Goal: Task Accomplishment & Management: Complete application form

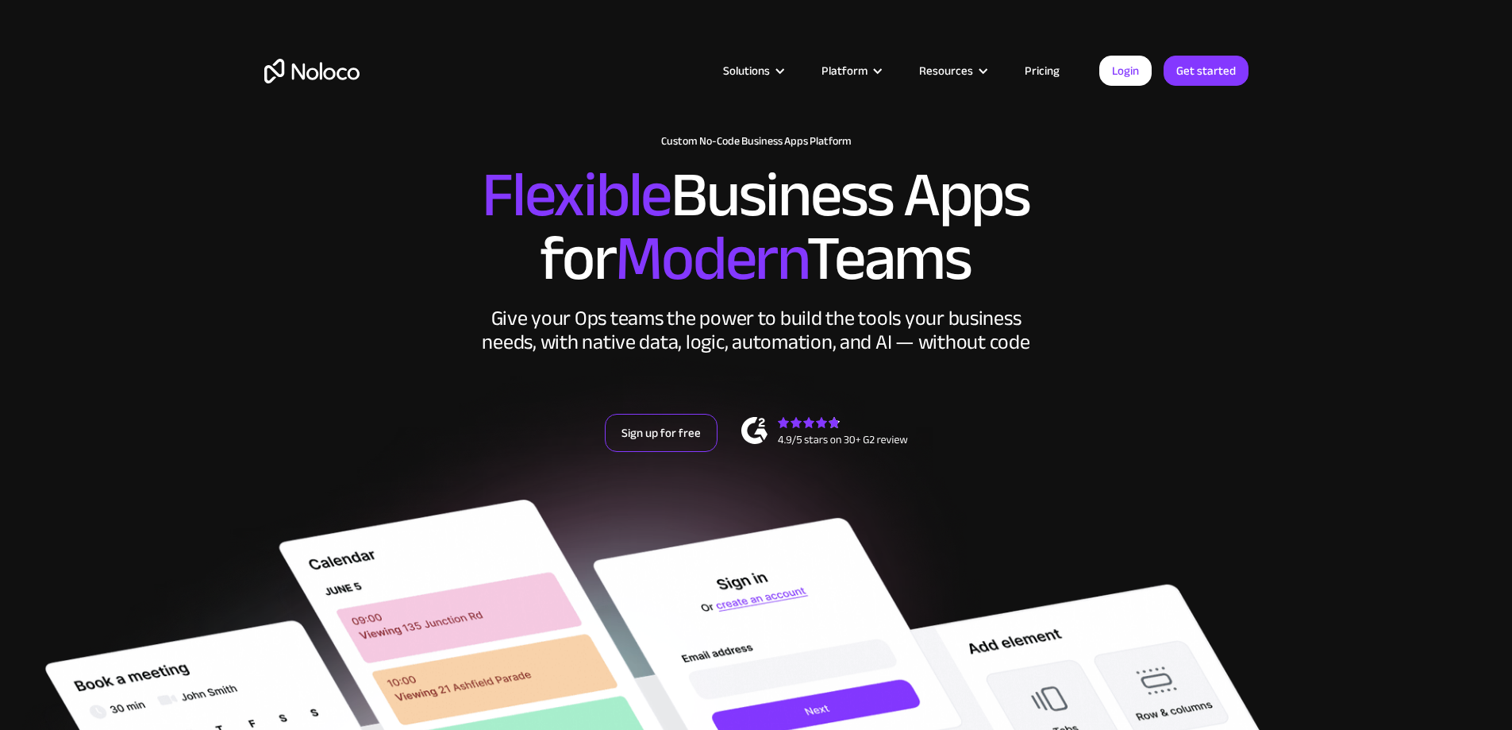
click at [630, 452] on link "Sign up for free" at bounding box center [661, 433] width 113 height 38
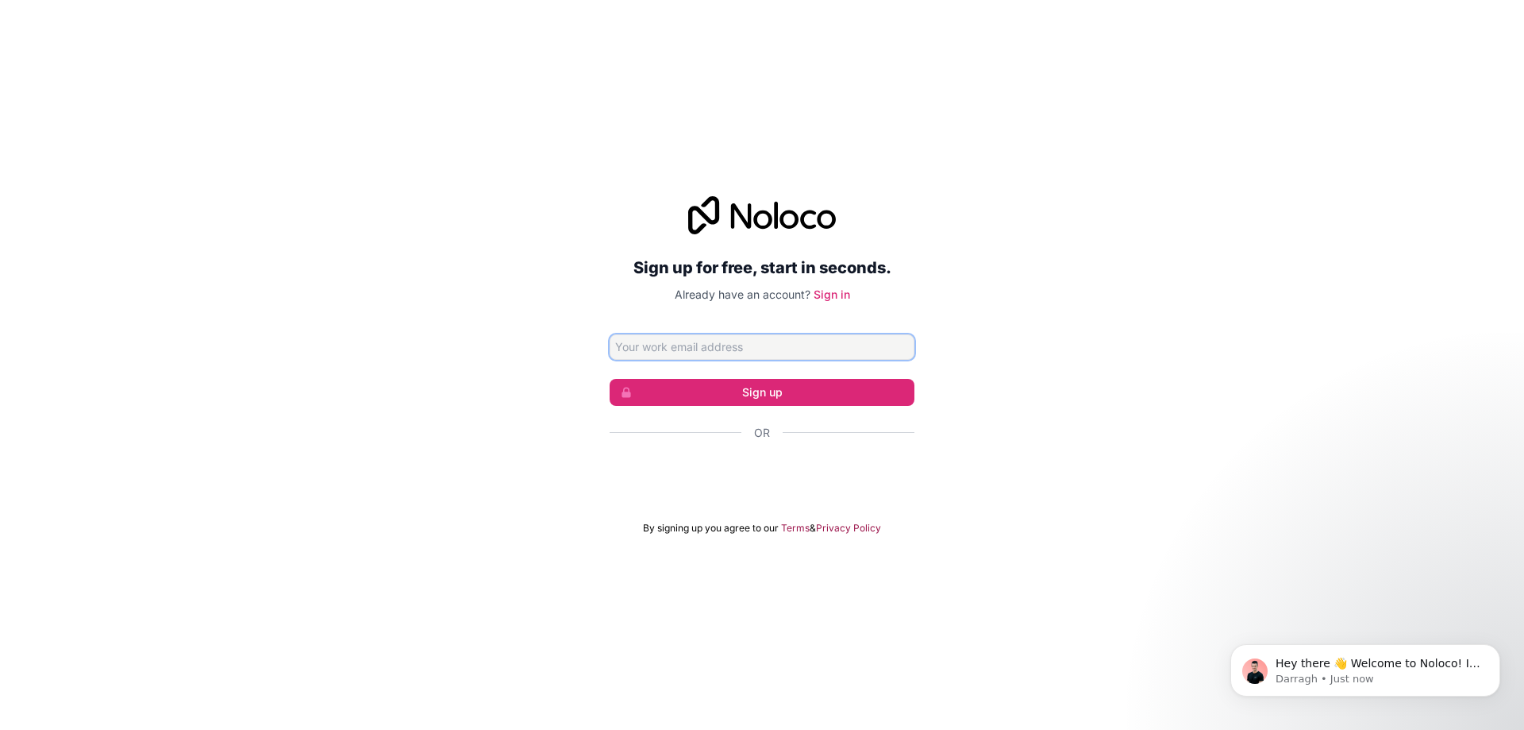
click at [857, 341] on input "Email address" at bounding box center [762, 346] width 305 height 25
click at [961, 452] on div "Sign up for free, start in seconds. Already have an account? Sign in Sign up Or…" at bounding box center [762, 365] width 1524 height 383
click at [961, 378] on div "Sign up for free, start in seconds. Already have an account? Sign in Sign up Or…" at bounding box center [762, 365] width 1524 height 383
click at [734, 355] on input "Email address" at bounding box center [762, 346] width 305 height 25
click at [736, 346] on input "Email address" at bounding box center [762, 346] width 305 height 25
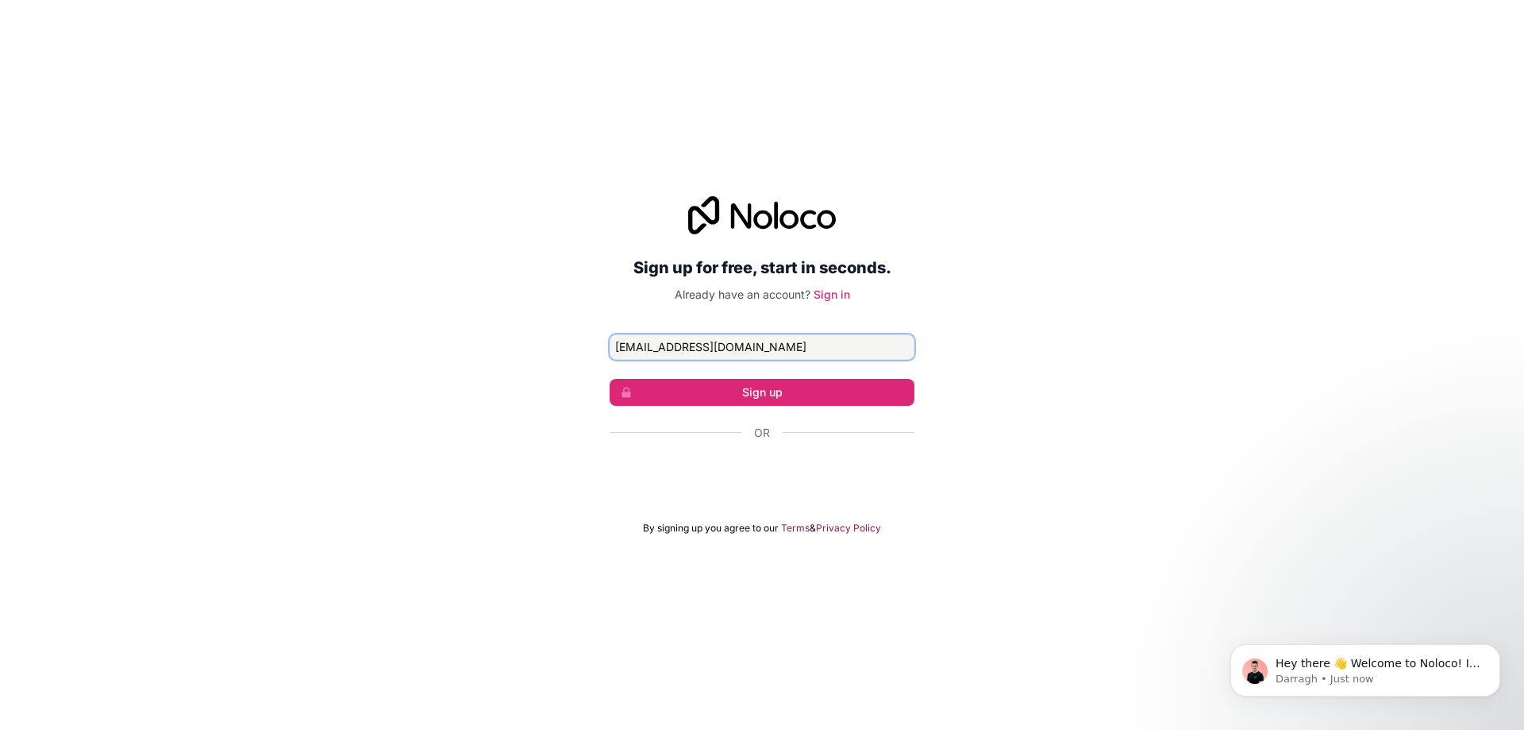
type input "daniellethomas0825@gmail.com"
click at [768, 399] on button "Sign up" at bounding box center [762, 392] width 305 height 27
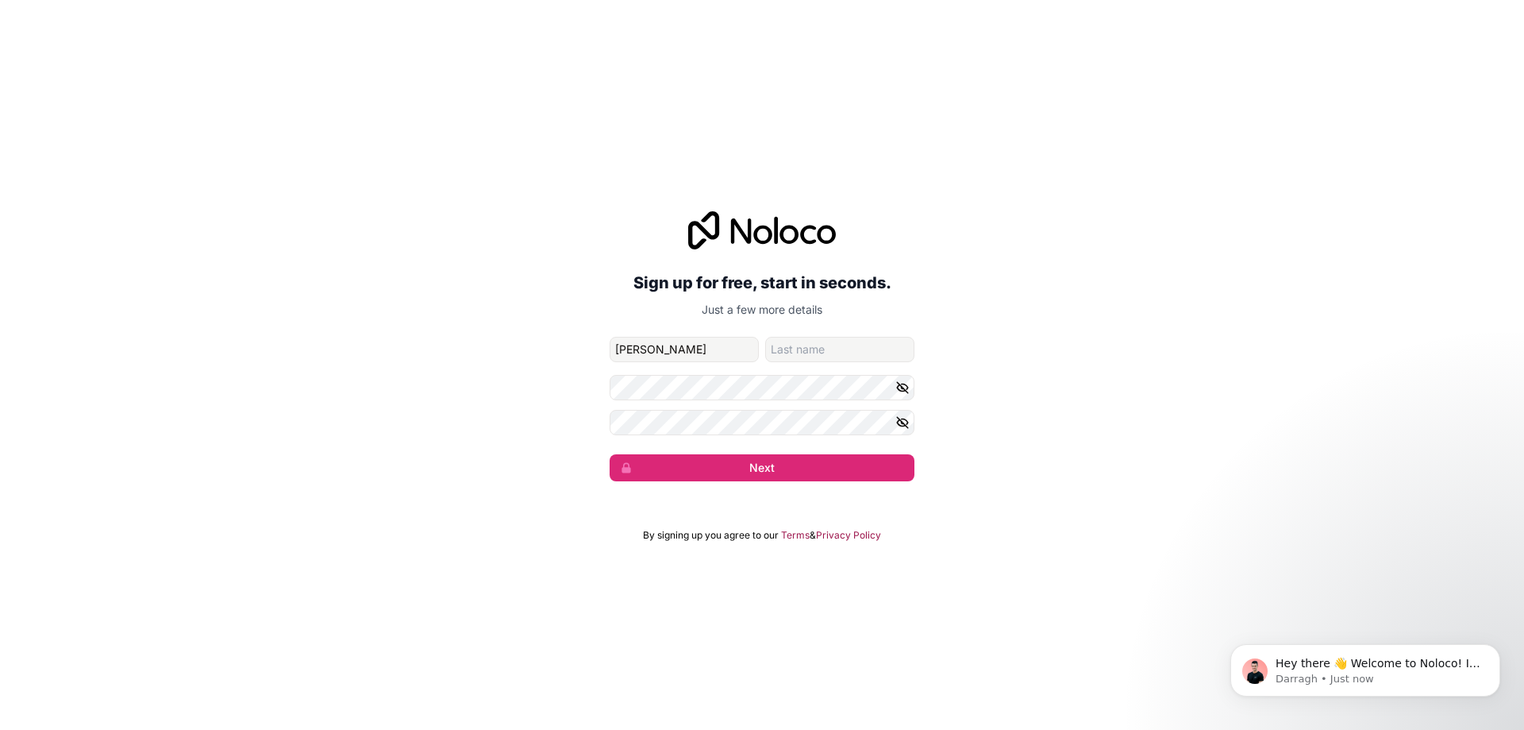
type input "Danielle"
type input "Castillo"
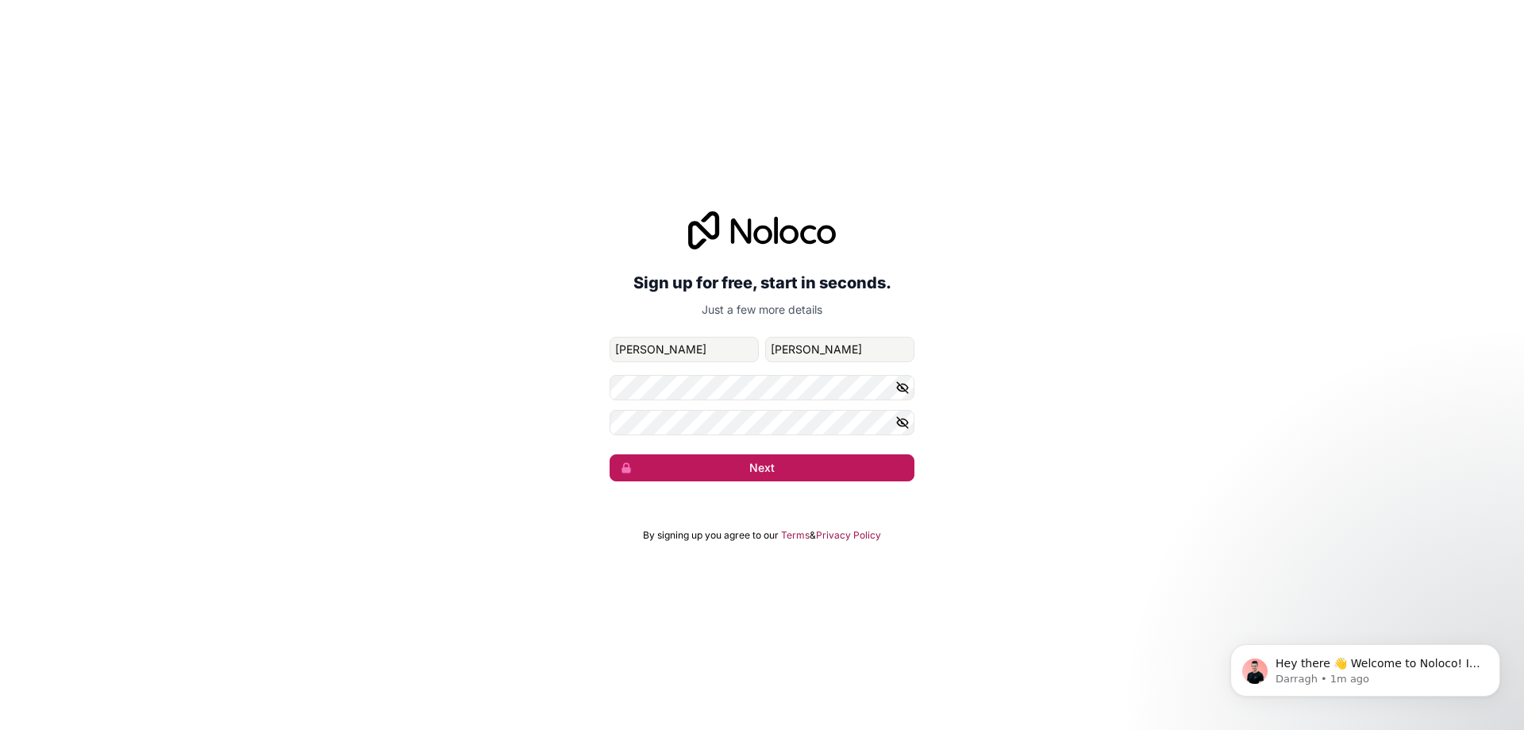
click at [784, 464] on button "Next" at bounding box center [762, 467] width 305 height 27
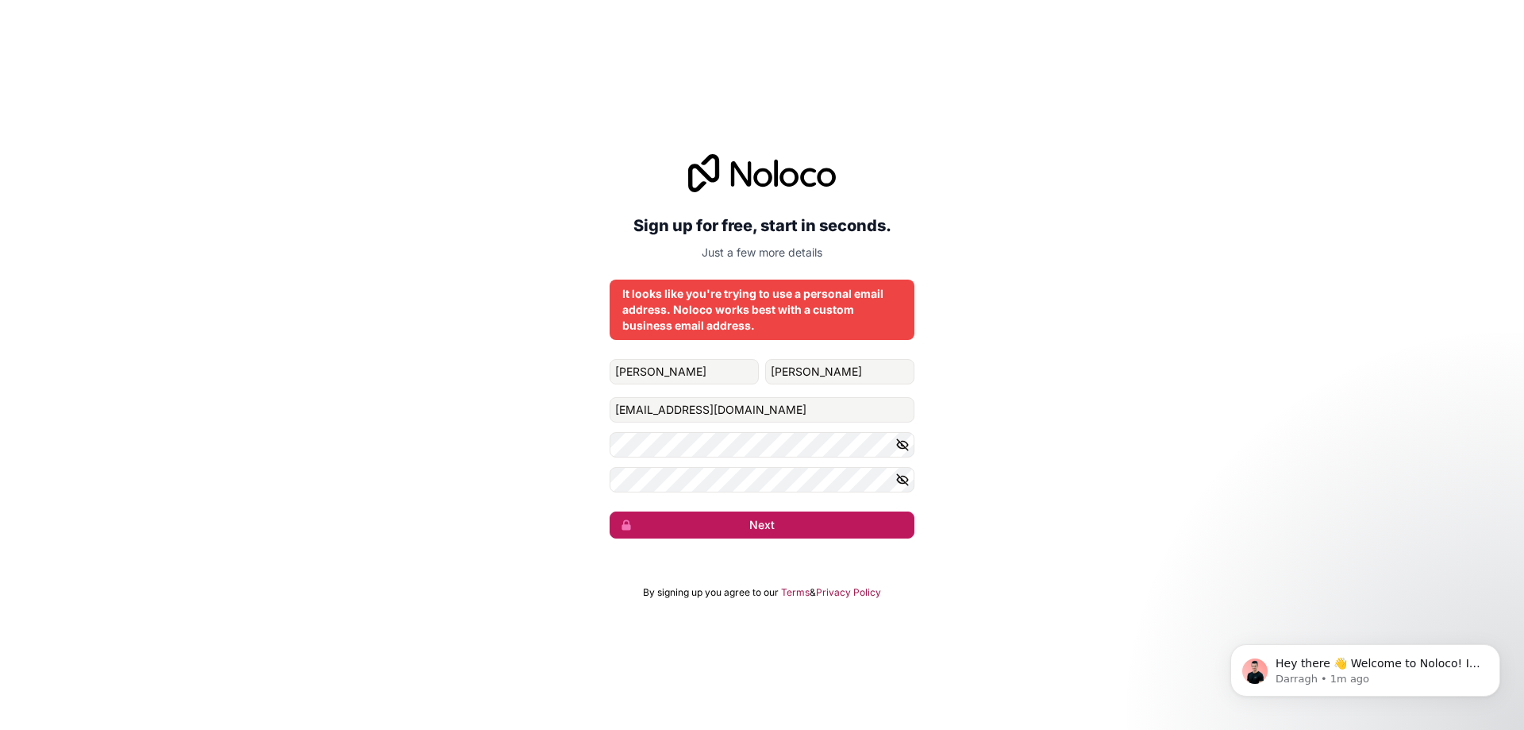
click at [742, 518] on button "Next" at bounding box center [762, 524] width 305 height 27
click at [801, 411] on input "daniellethomas0825@gmail.com" at bounding box center [762, 409] width 305 height 25
drag, startPoint x: 805, startPoint y: 409, endPoint x: 574, endPoint y: 410, distance: 231.0
click at [574, 411] on div "Sign up for free, start in seconds. Just a few more details It looks like you'r…" at bounding box center [762, 346] width 1524 height 429
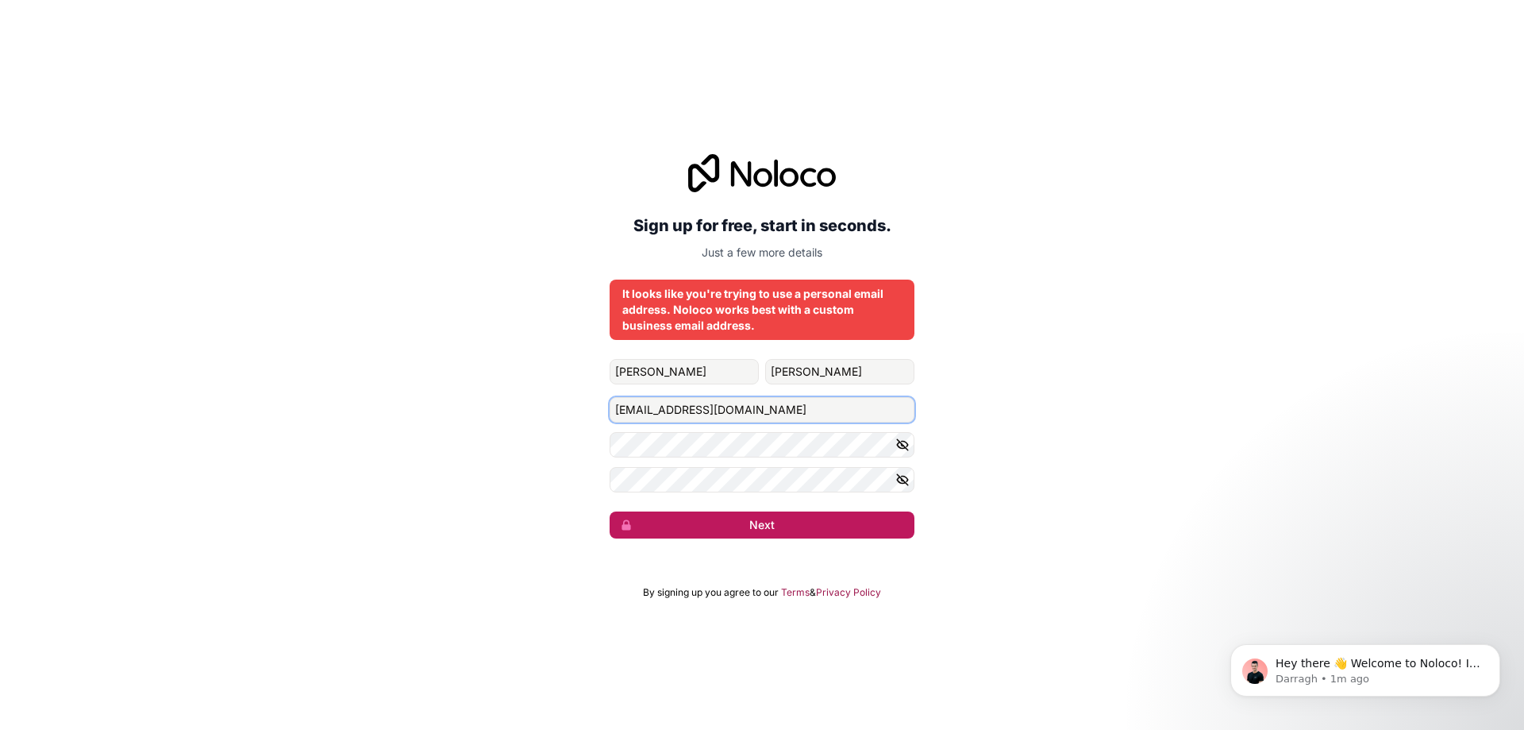
type input "daniellecastillo@lovenoirceur.com"
click at [744, 514] on button "Next" at bounding box center [762, 524] width 305 height 27
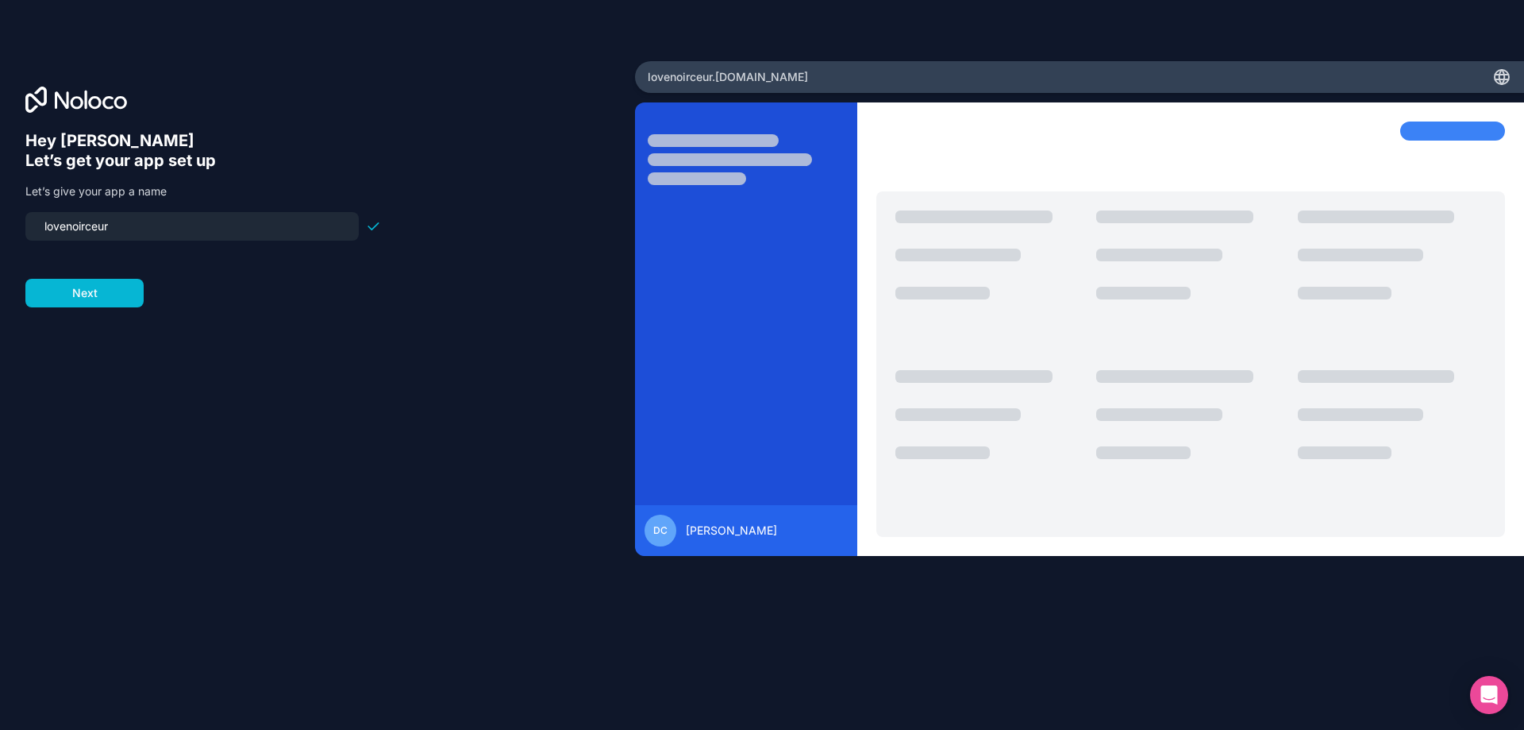
drag, startPoint x: 142, startPoint y: 230, endPoint x: 0, endPoint y: 228, distance: 142.1
click at [0, 228] on div "Hey Danielle 👋 Let’s get your app set up Let’s give your app a name lovenoirceu…" at bounding box center [317, 365] width 635 height 608
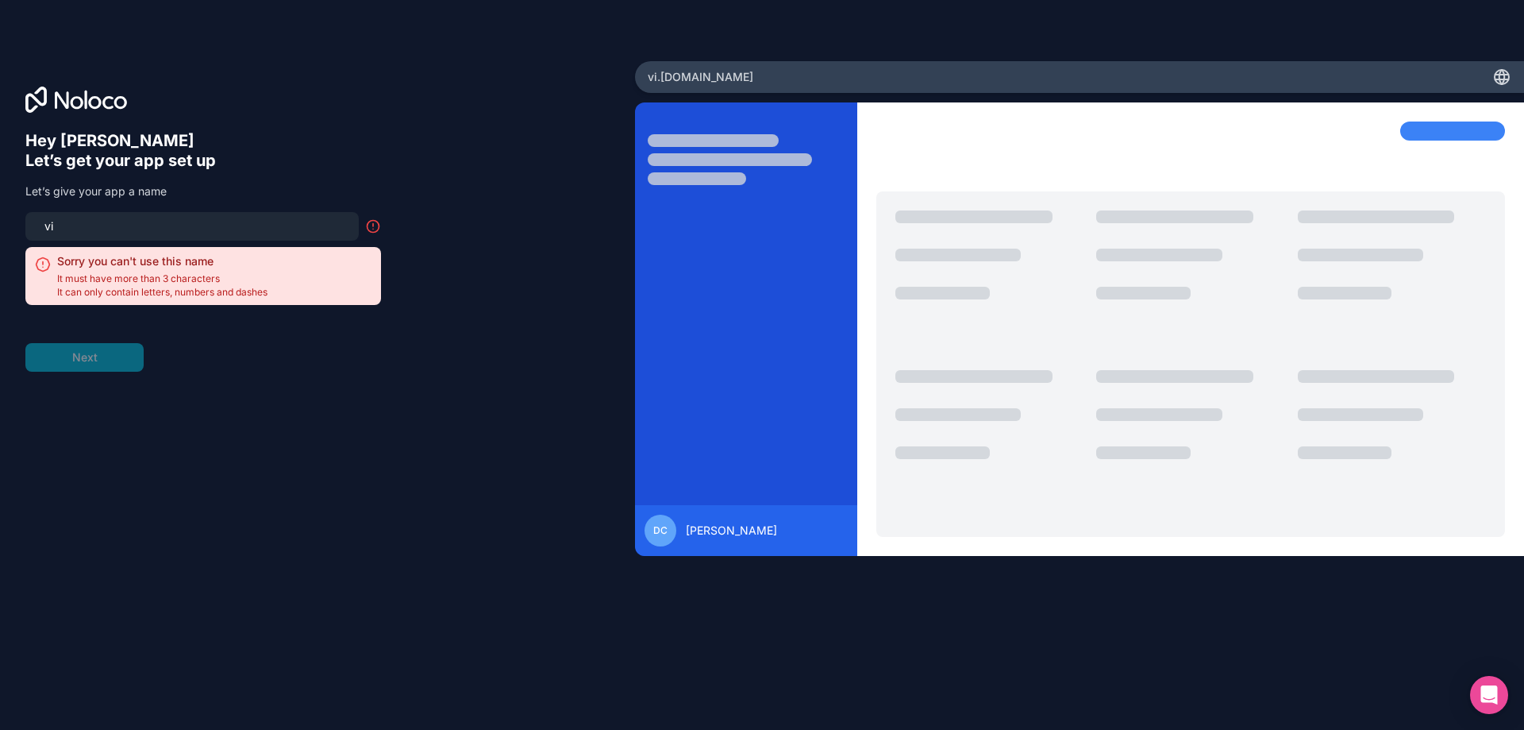
type input "v"
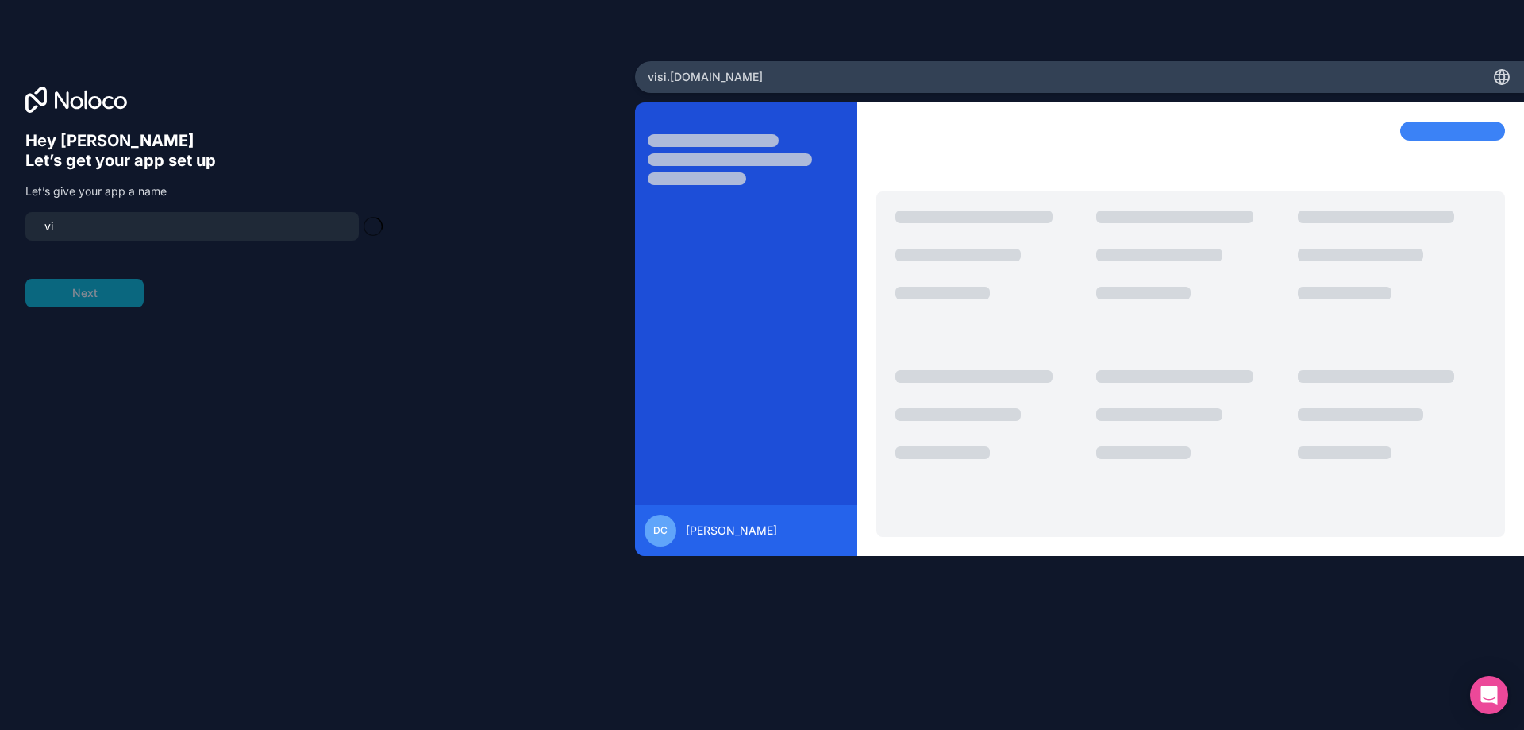
type input "v"
type input "visions-case-management"
click at [94, 296] on button "Next" at bounding box center [84, 293] width 118 height 29
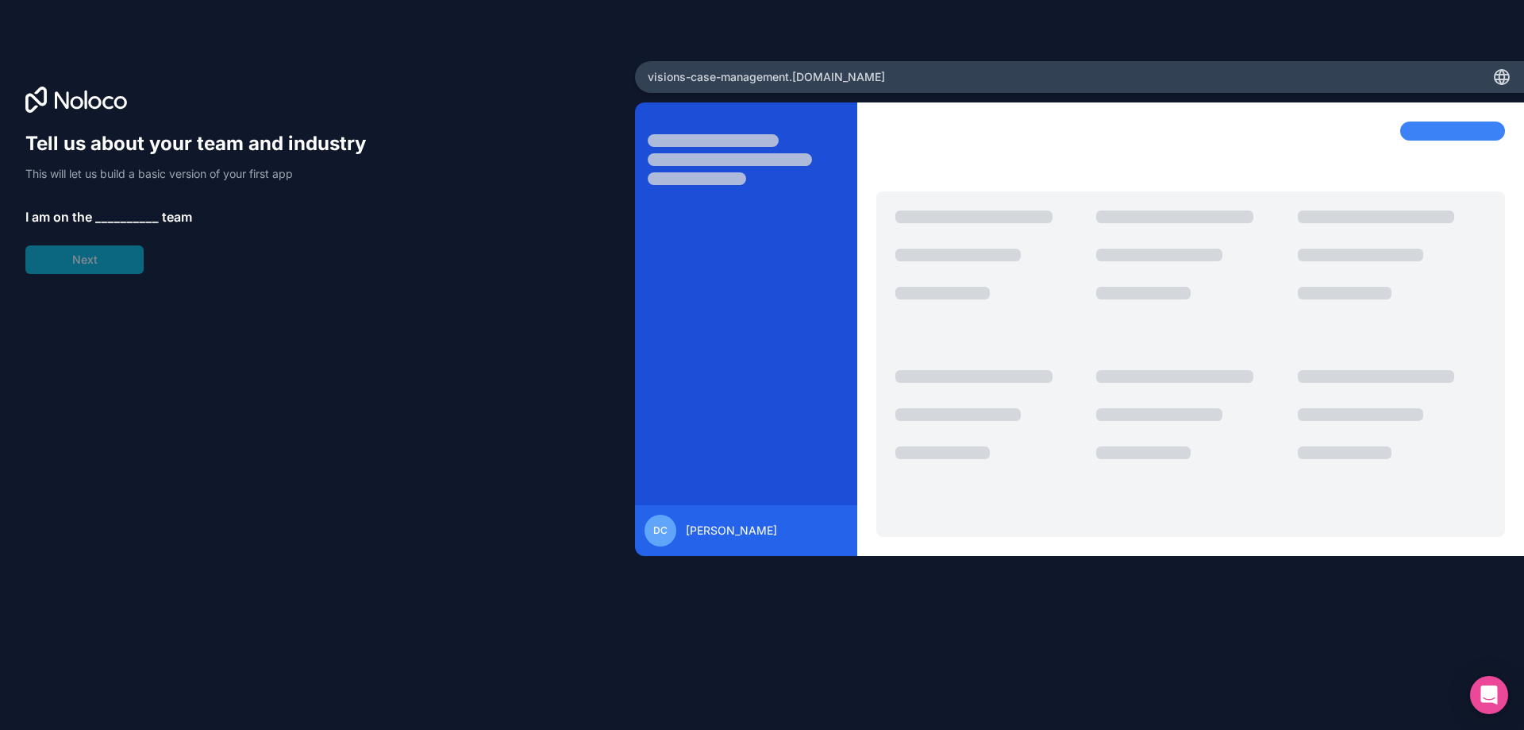
click at [114, 215] on span "__________" at bounding box center [127, 216] width 64 height 19
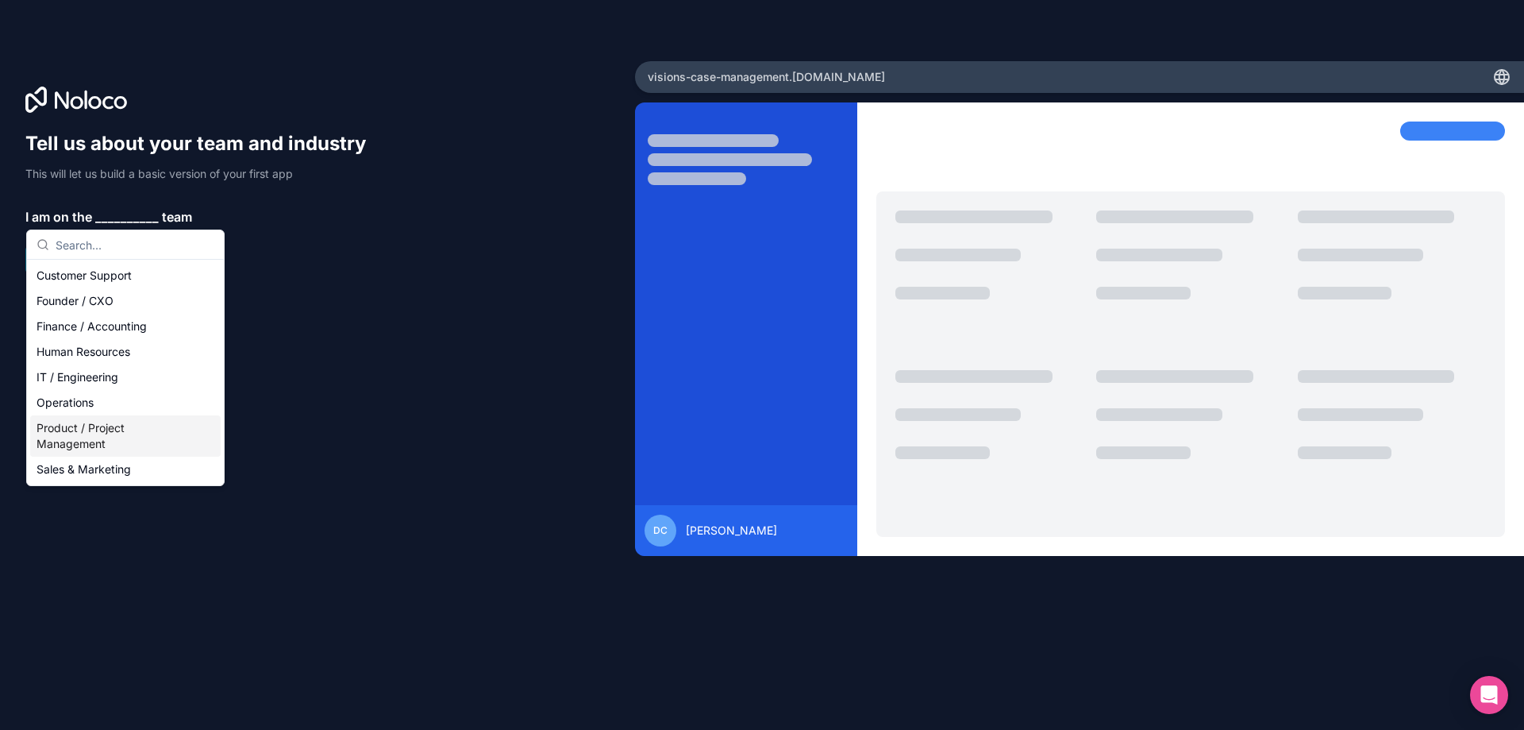
click at [90, 436] on div "Product / Project Management" at bounding box center [125, 435] width 191 height 41
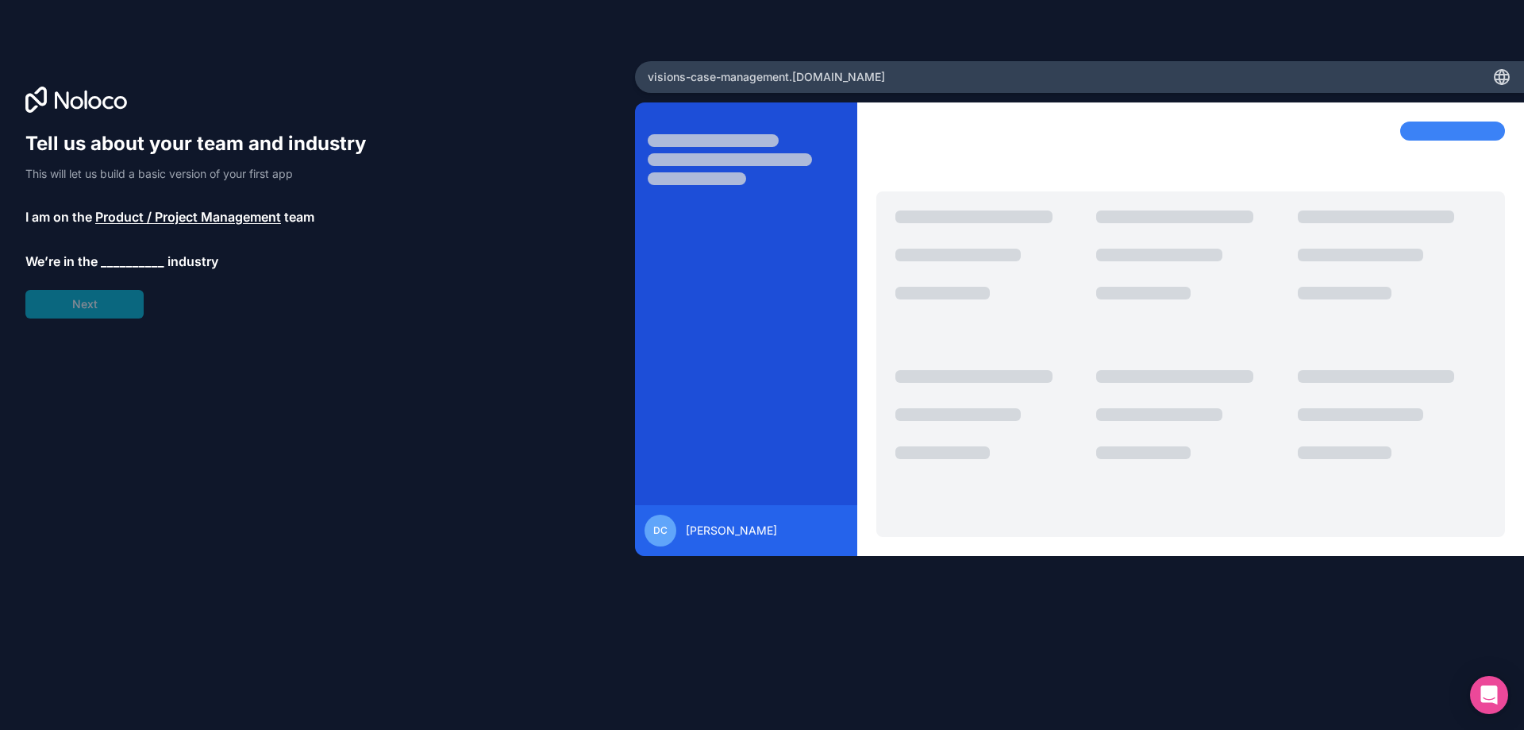
click at [115, 255] on span "__________" at bounding box center [133, 261] width 64 height 19
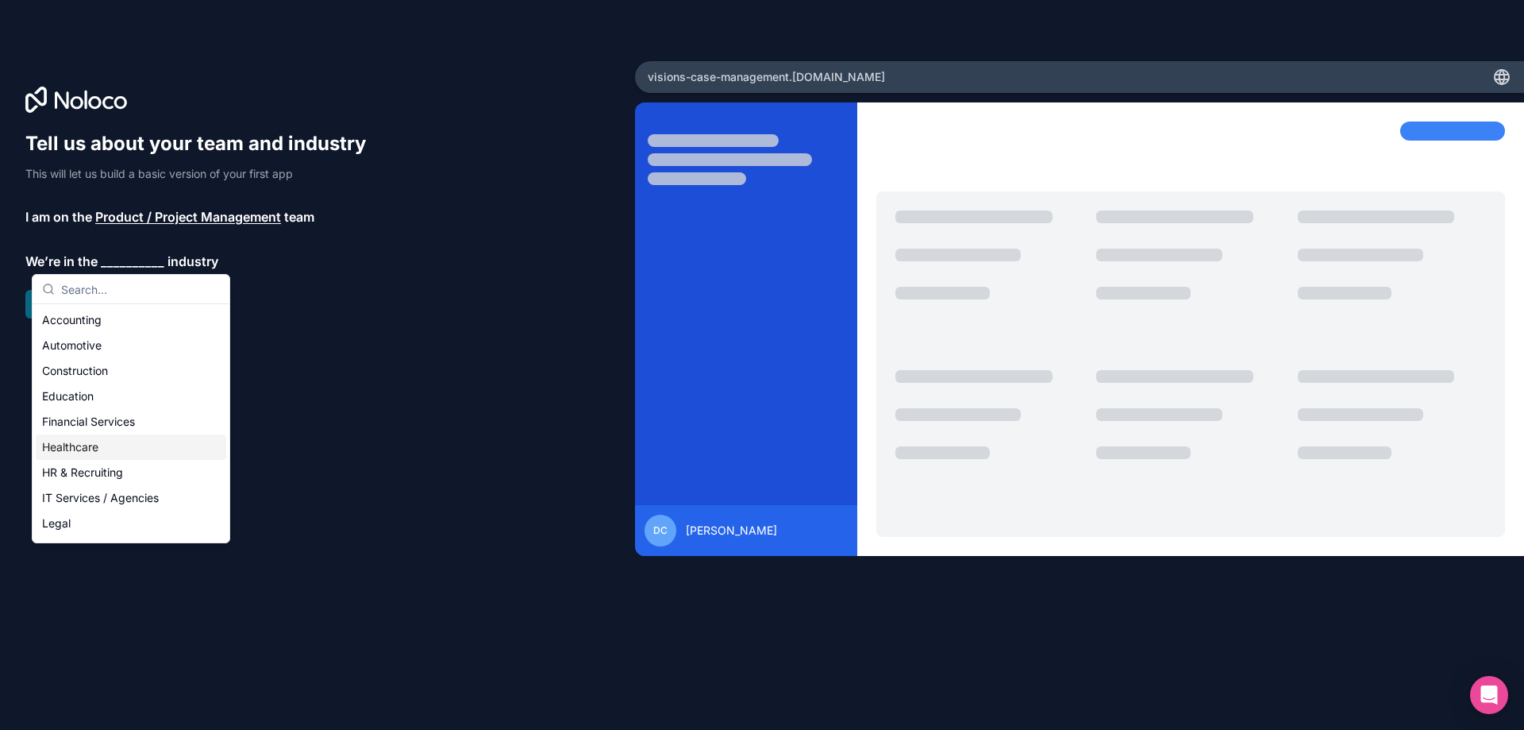
click at [129, 446] on div "Healthcare" at bounding box center [131, 446] width 191 height 25
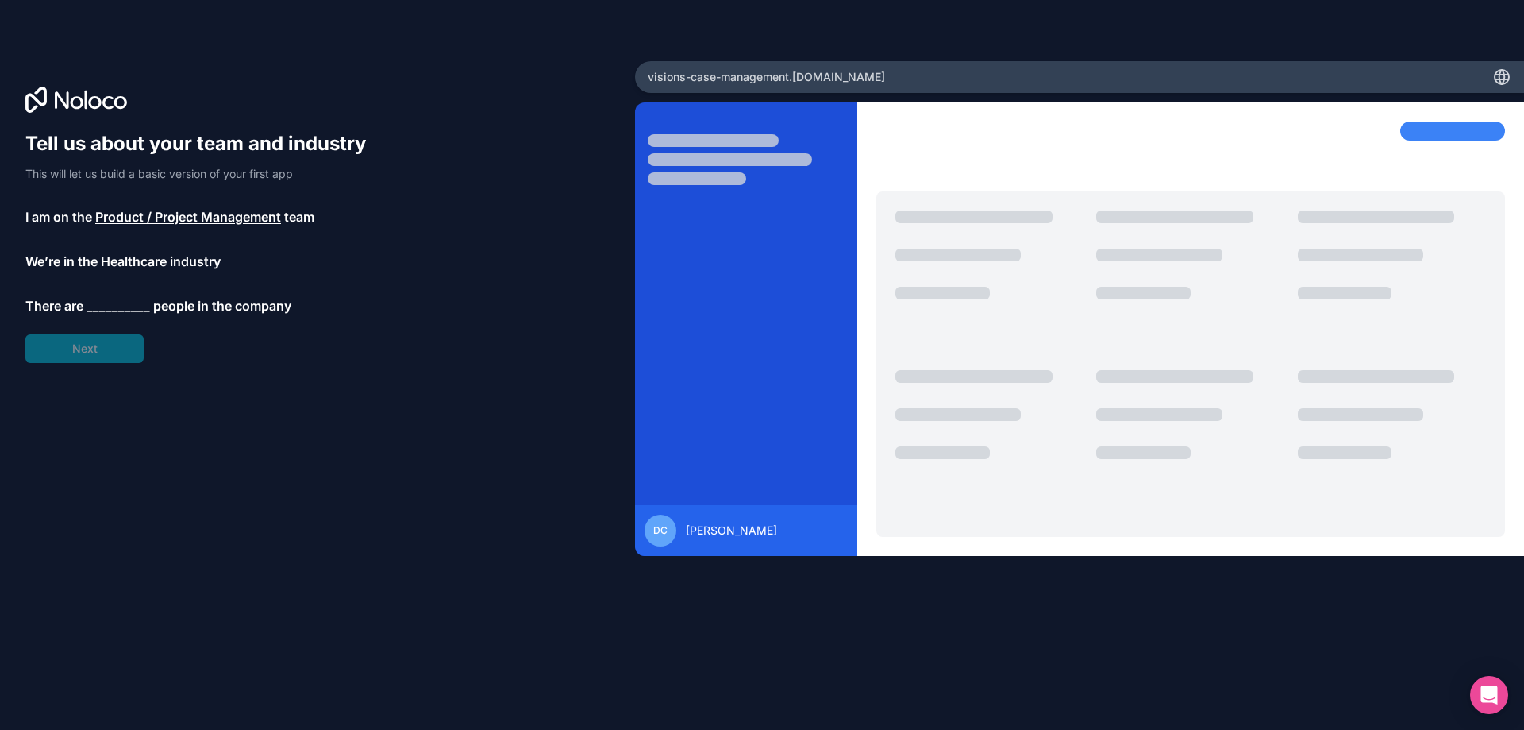
click at [126, 298] on span "__________" at bounding box center [119, 305] width 64 height 19
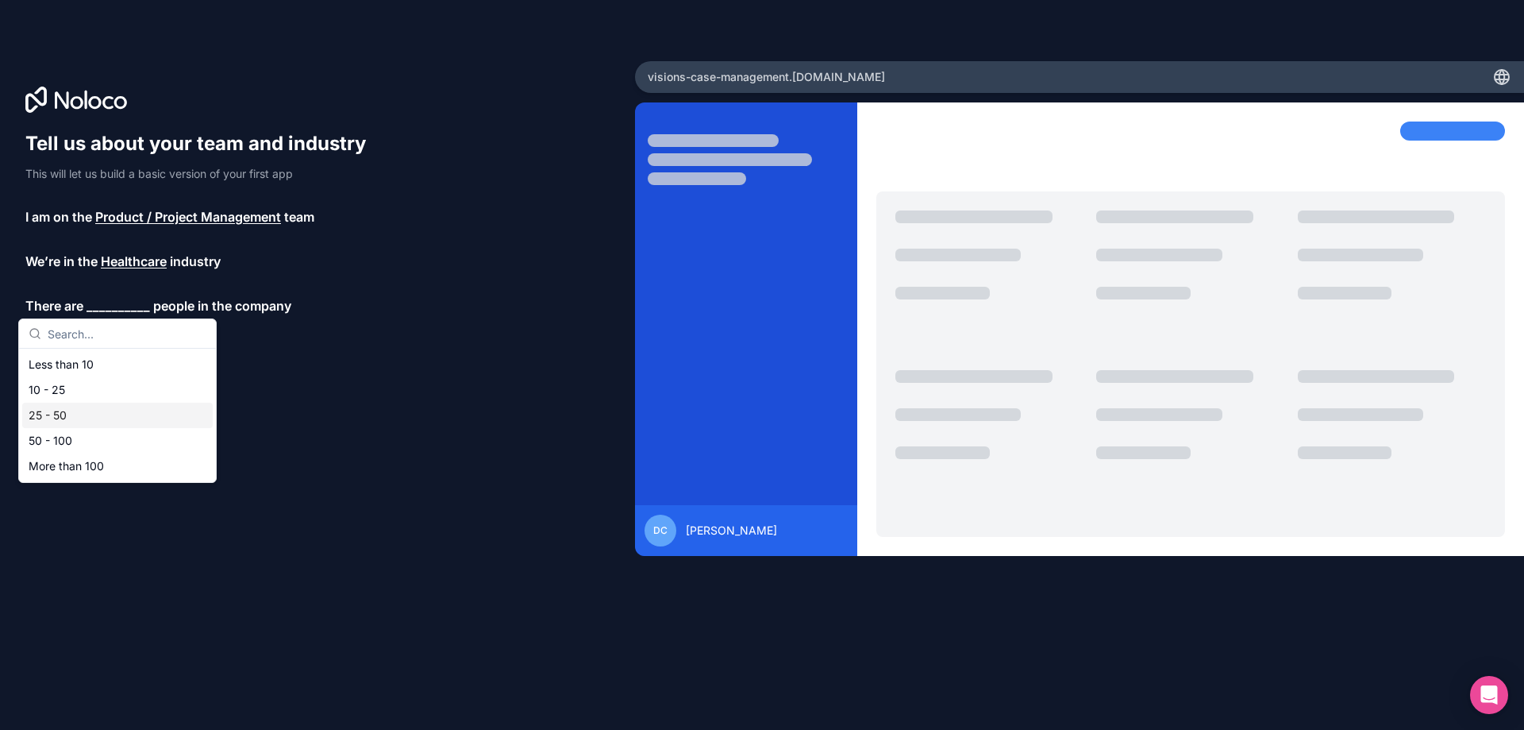
click at [75, 410] on div "25 - 50" at bounding box center [117, 415] width 191 height 25
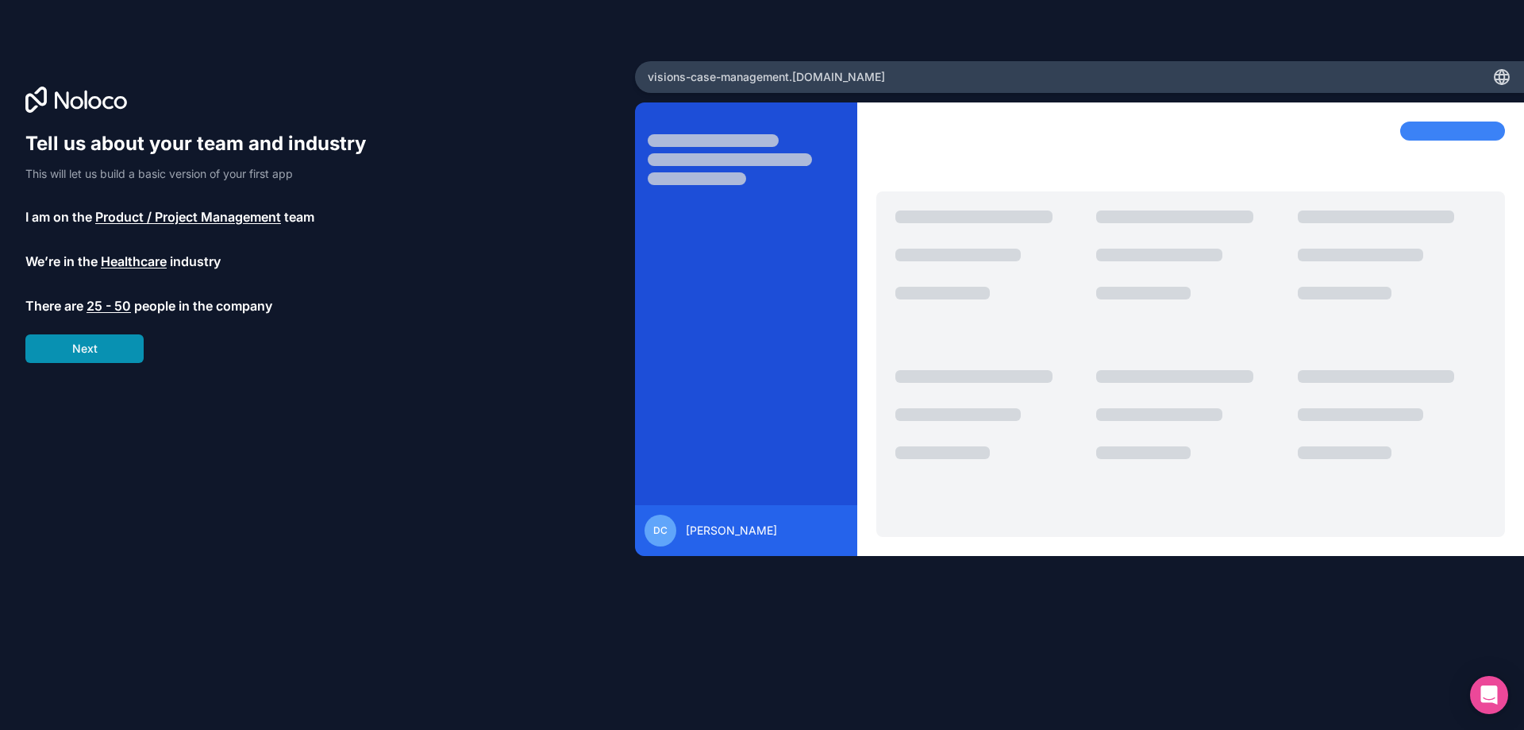
click at [95, 359] on button "Next" at bounding box center [84, 348] width 118 height 29
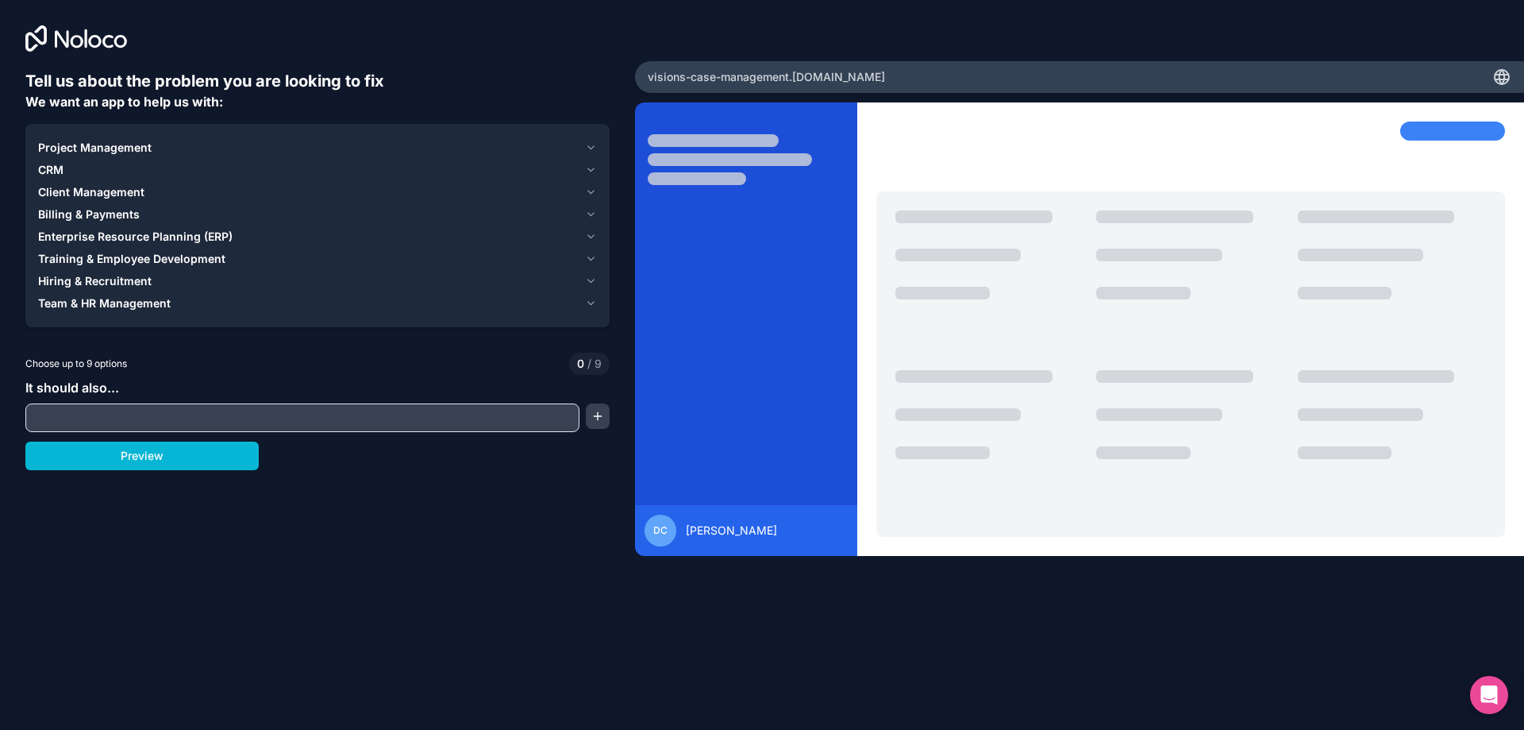
click at [593, 146] on icon "button" at bounding box center [591, 147] width 12 height 13
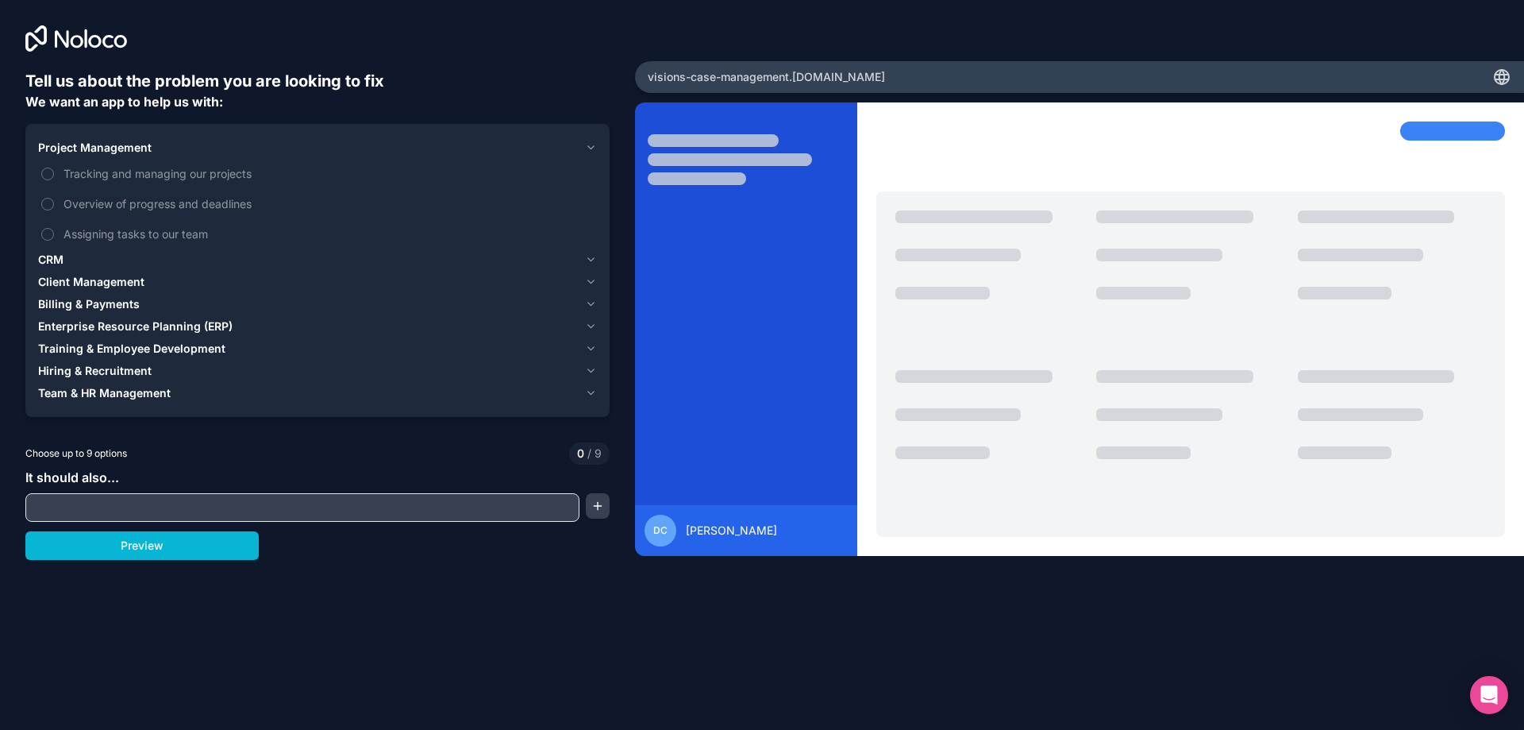
click at [98, 151] on span "Project Management" at bounding box center [95, 148] width 114 height 16
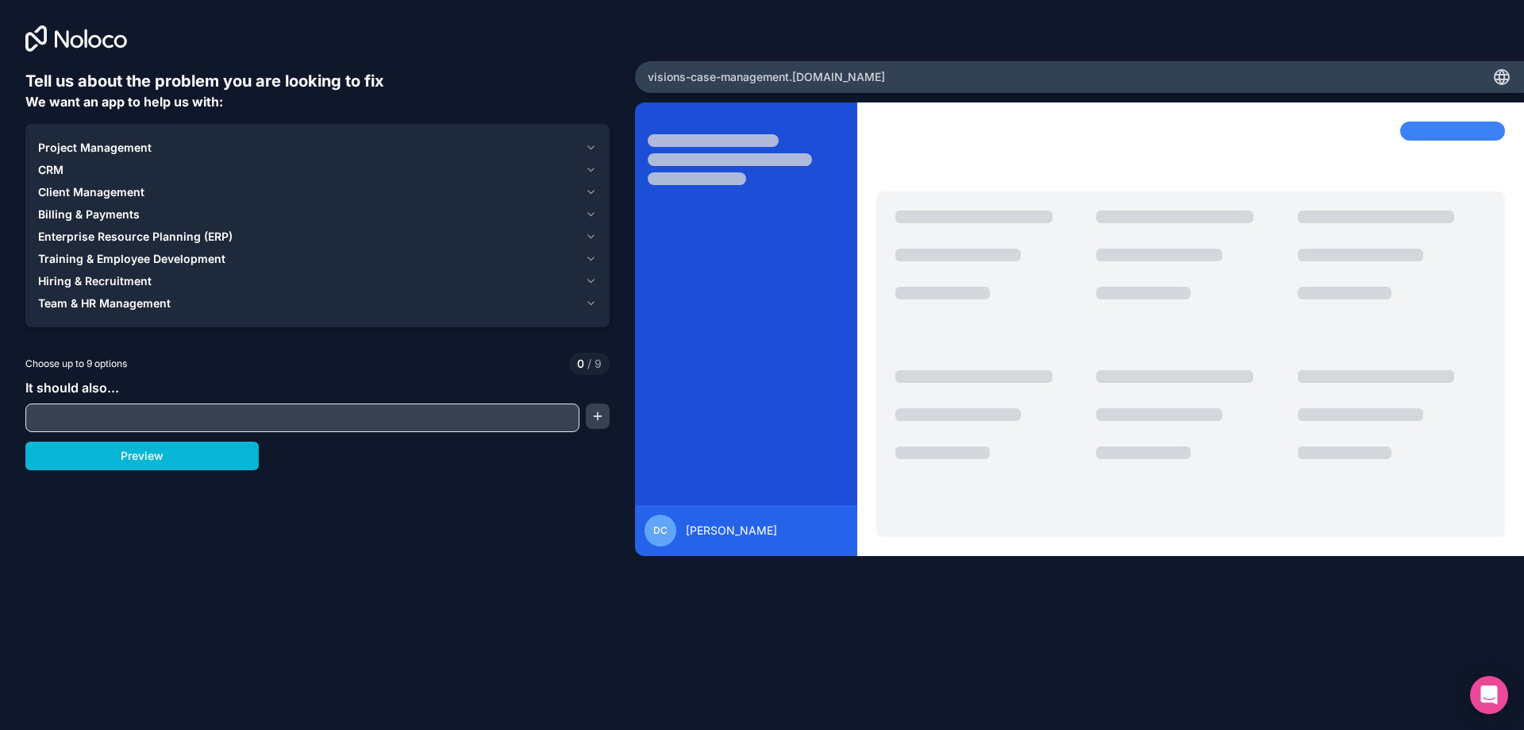
click at [586, 143] on icon "button" at bounding box center [591, 147] width 12 height 13
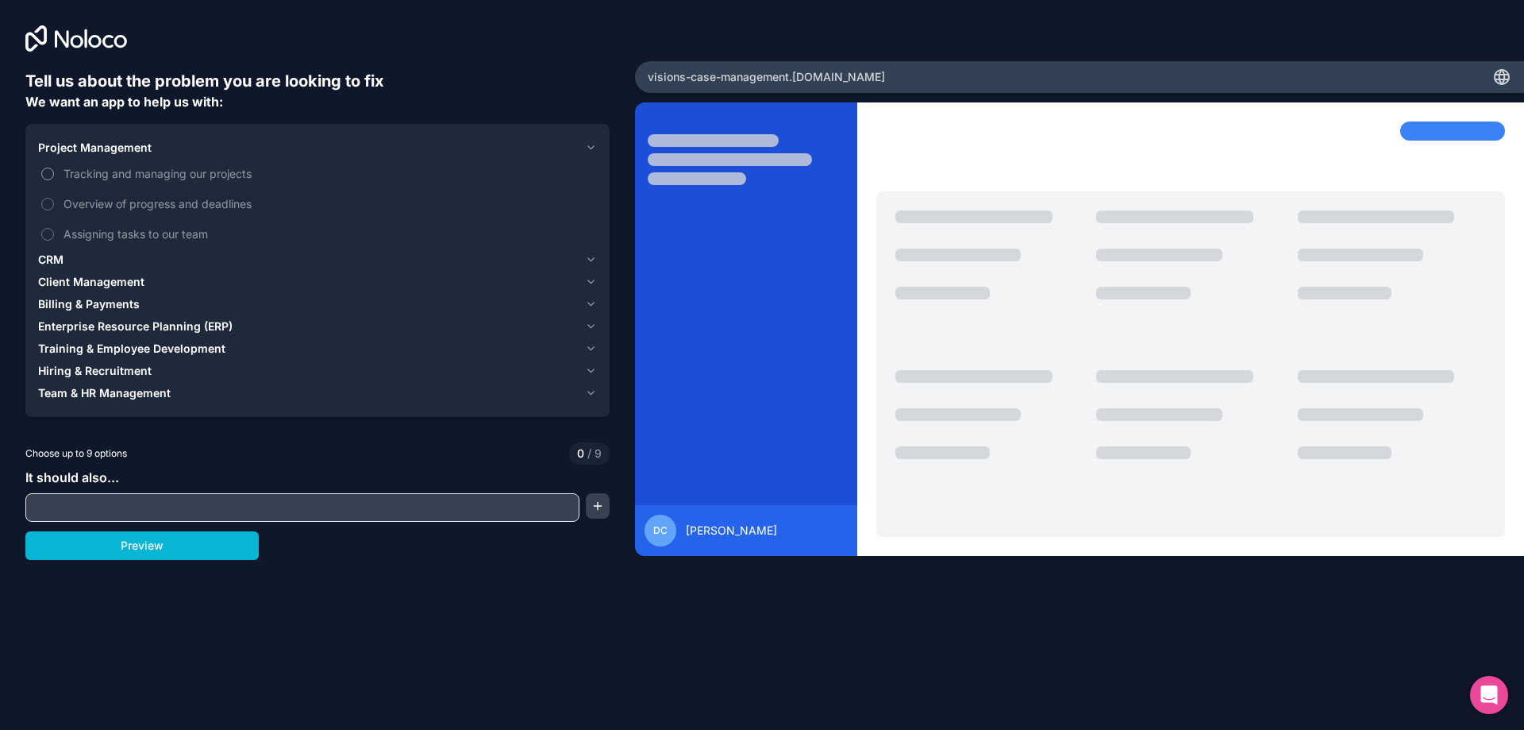
click at [51, 175] on button "Tracking and managing our projects" at bounding box center [47, 174] width 13 height 13
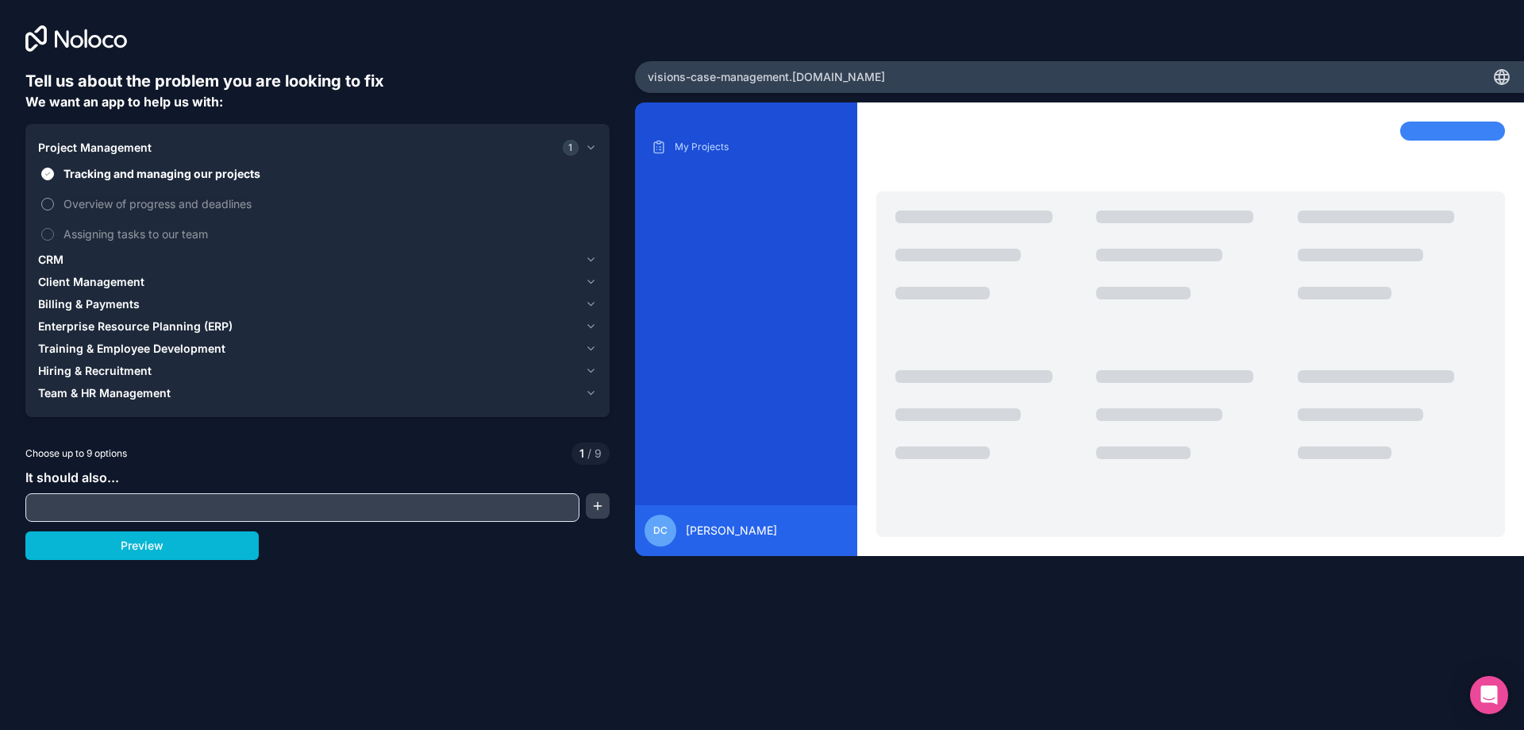
click at [51, 200] on button "Overview of progress and deadlines" at bounding box center [47, 204] width 13 height 13
click at [48, 233] on button "Assigning tasks to our team" at bounding box center [47, 234] width 13 height 13
click at [595, 280] on icon "button" at bounding box center [591, 281] width 12 height 13
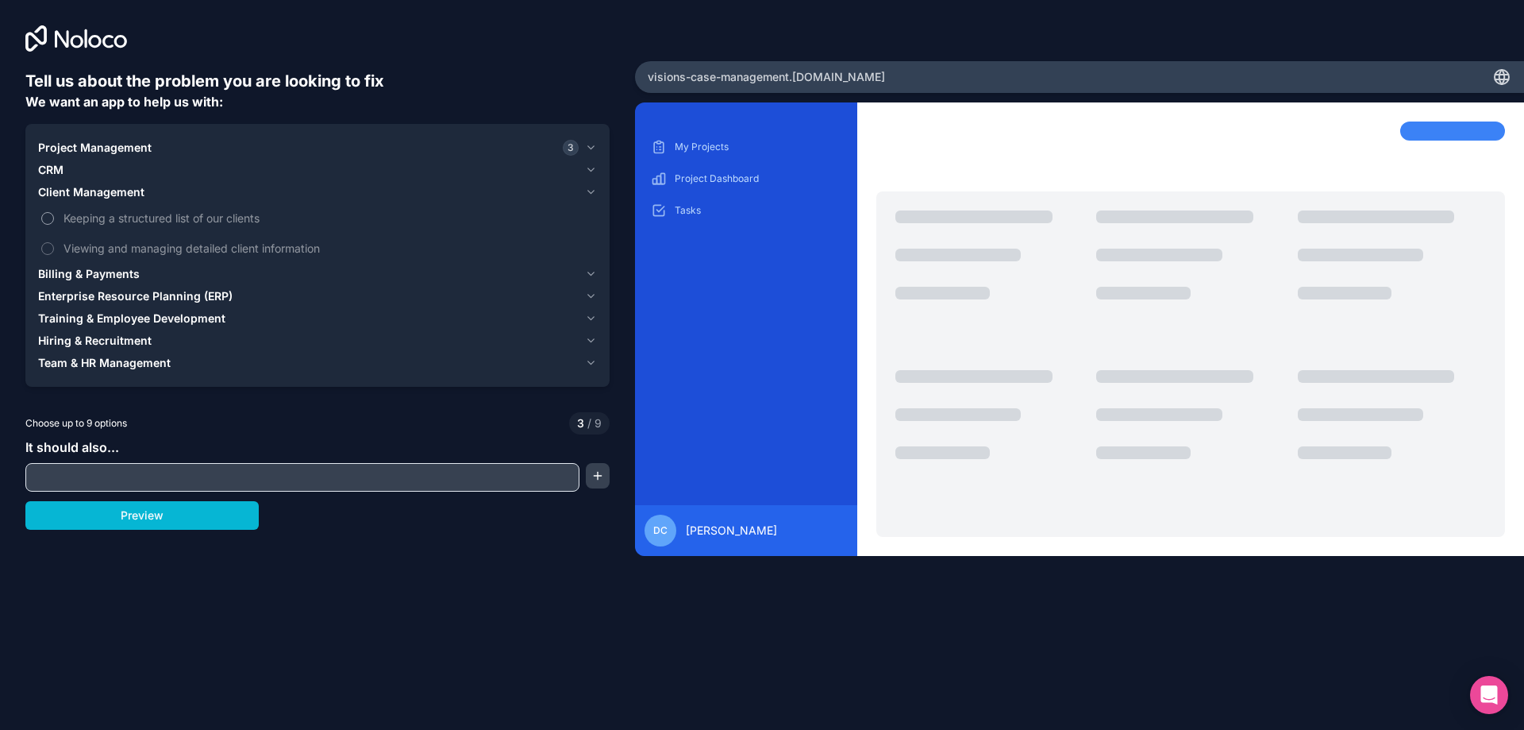
click at [49, 214] on button "Keeping a structured list of our clients" at bounding box center [47, 218] width 13 height 13
click at [48, 243] on button "Viewing and managing detailed client information" at bounding box center [47, 248] width 13 height 13
click at [587, 295] on icon "button" at bounding box center [591, 296] width 12 height 13
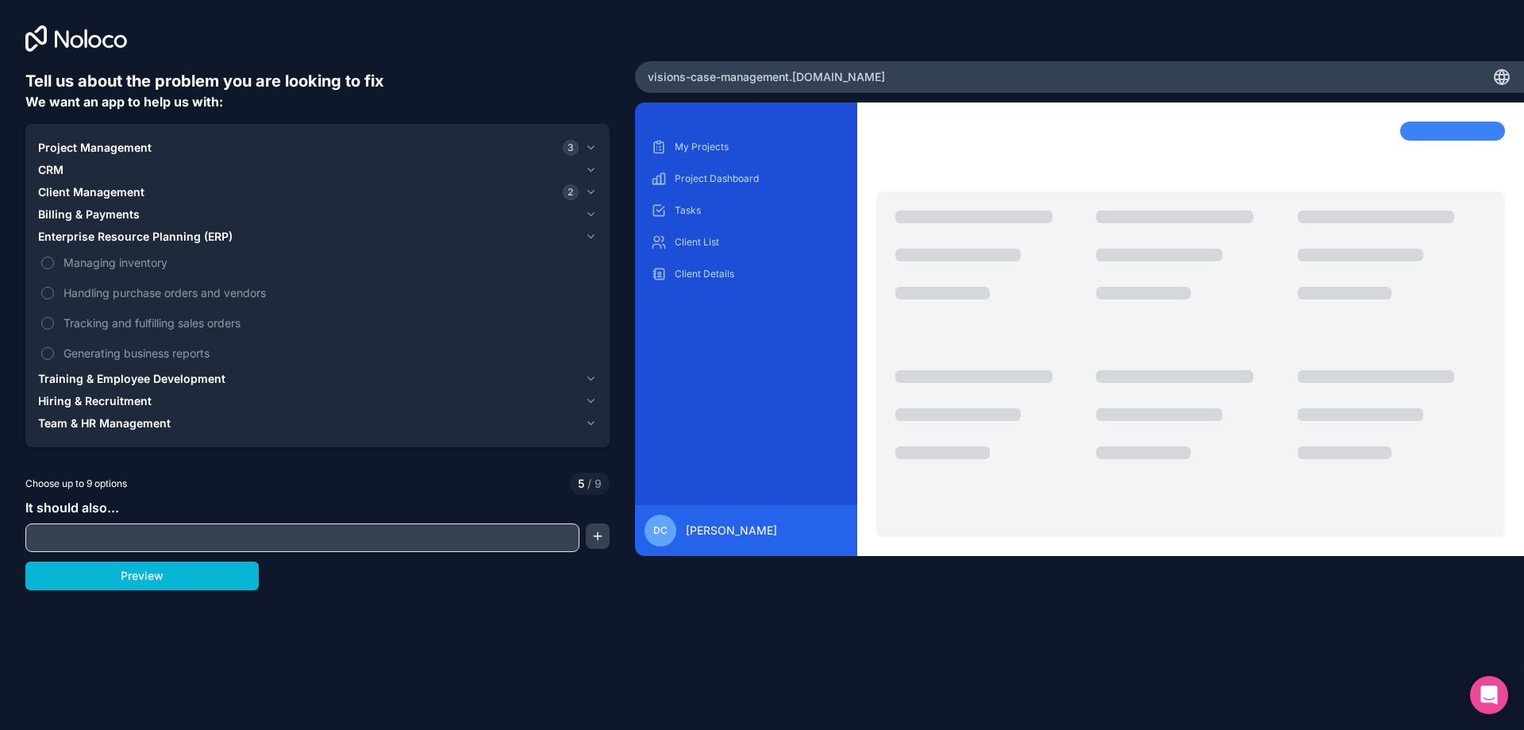
click at [590, 235] on icon "button" at bounding box center [591, 236] width 12 height 13
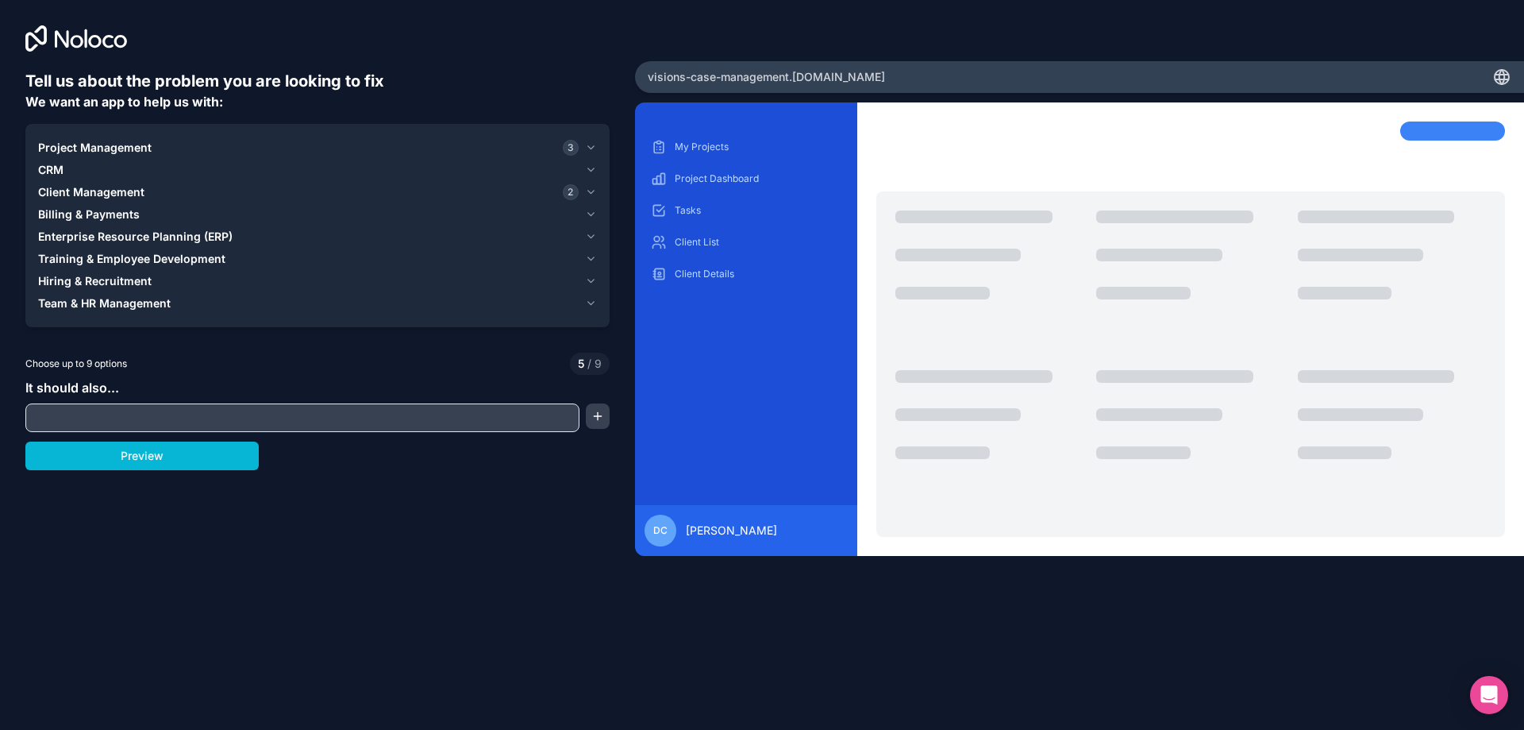
click at [591, 217] on icon "button" at bounding box center [591, 214] width 12 height 13
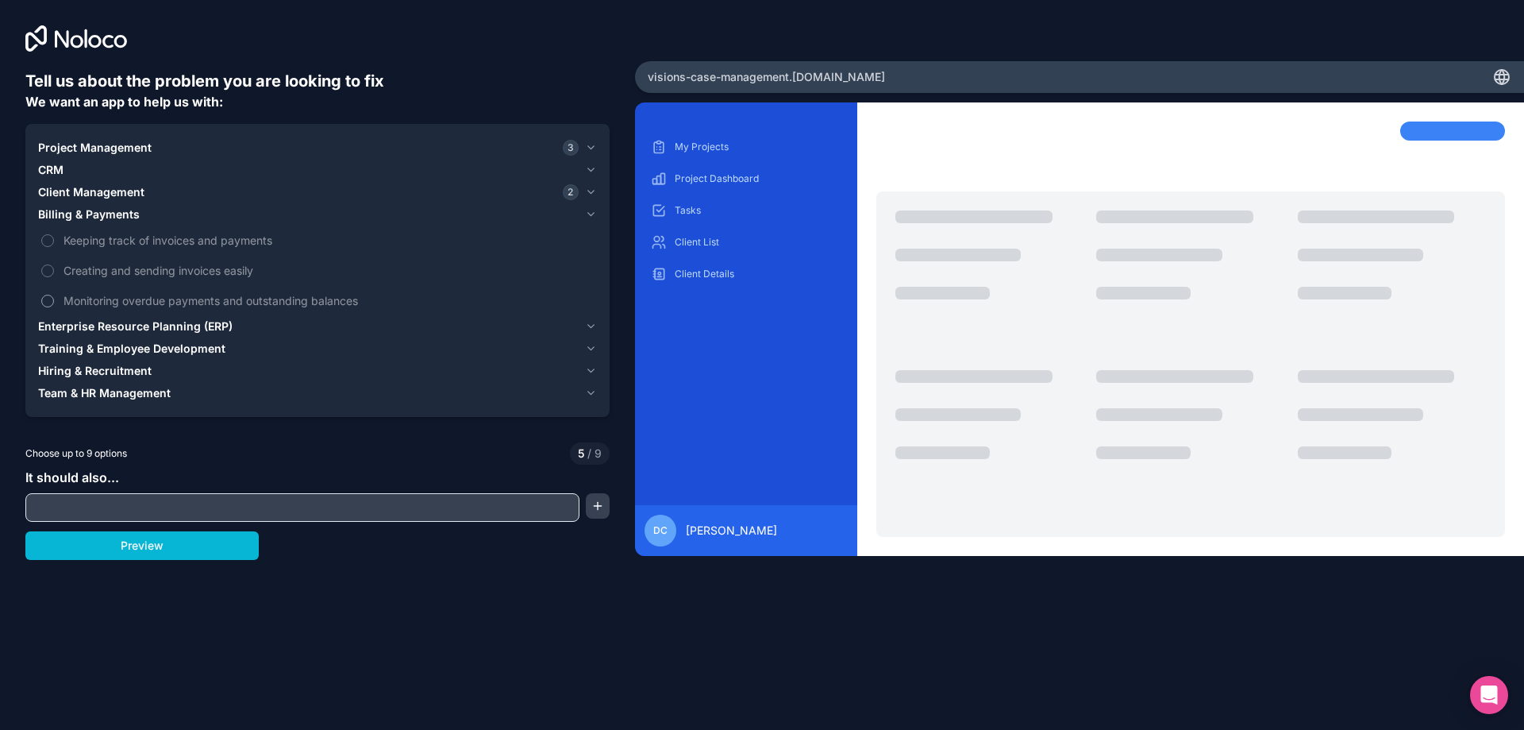
click at [48, 299] on button "Monitoring overdue payments and outstanding balances" at bounding box center [47, 301] width 13 height 13
click at [48, 240] on button "Keeping track of invoices and payments" at bounding box center [47, 240] width 13 height 13
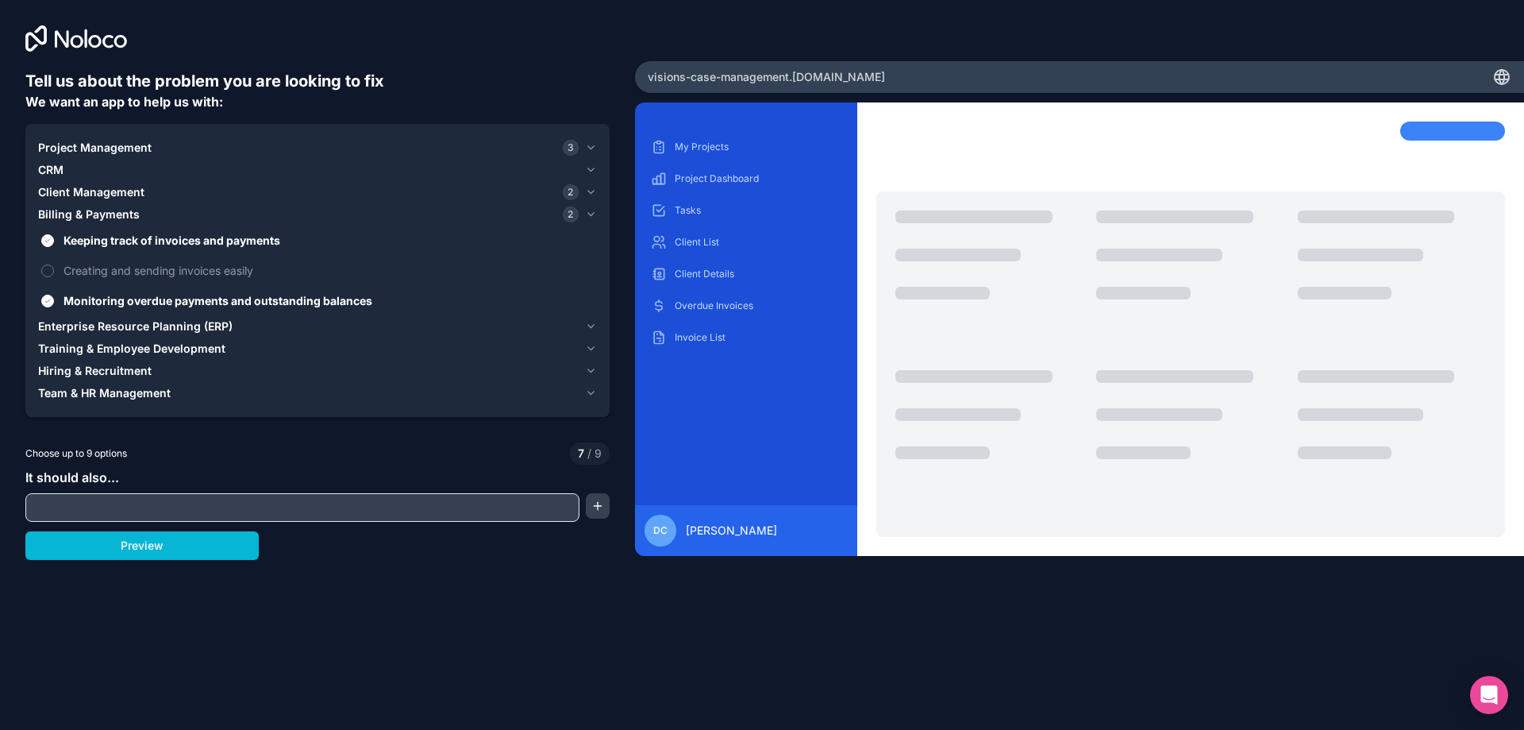
click at [594, 215] on icon "button" at bounding box center [591, 214] width 12 height 13
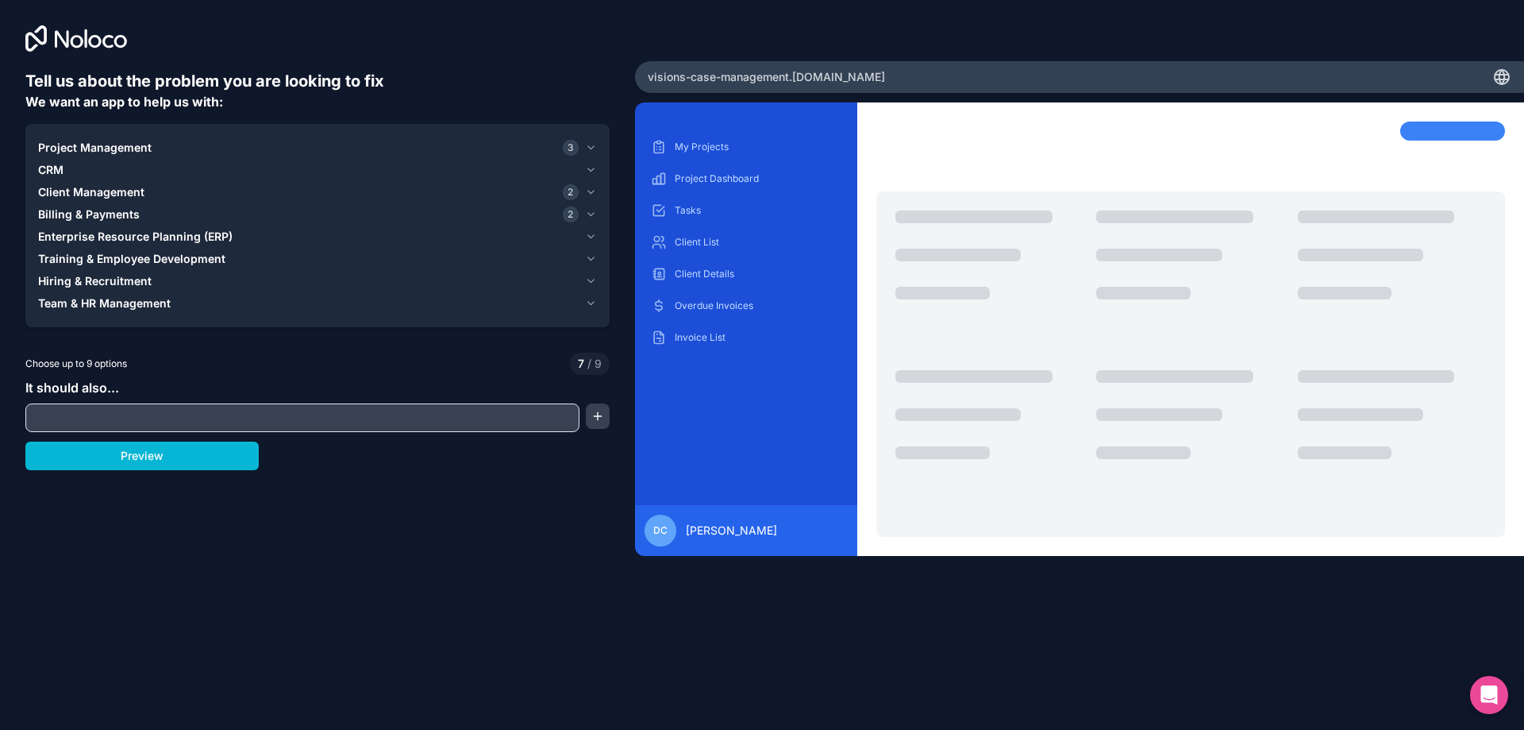
click at [587, 302] on icon "button" at bounding box center [591, 303] width 12 height 13
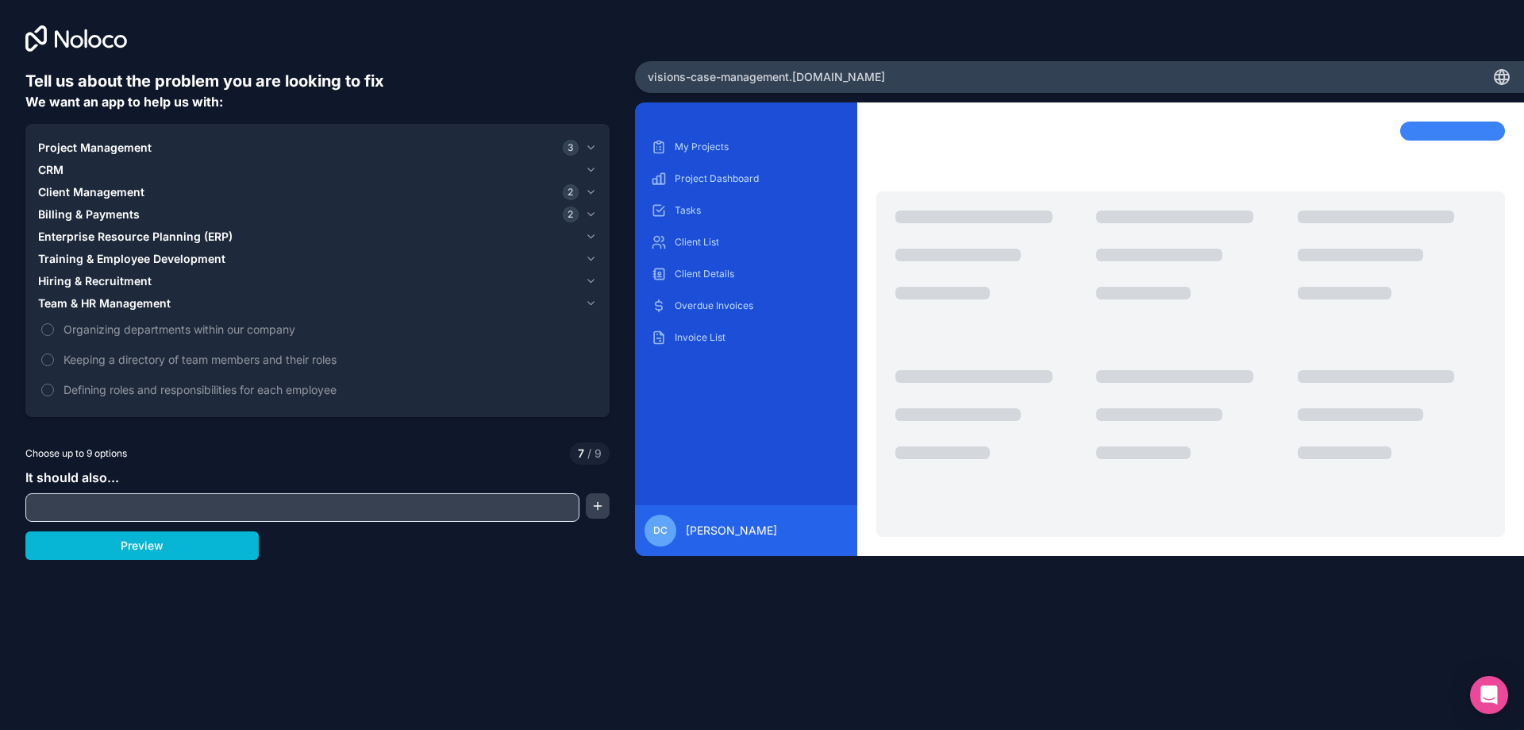
click at [593, 305] on icon "button" at bounding box center [591, 303] width 12 height 13
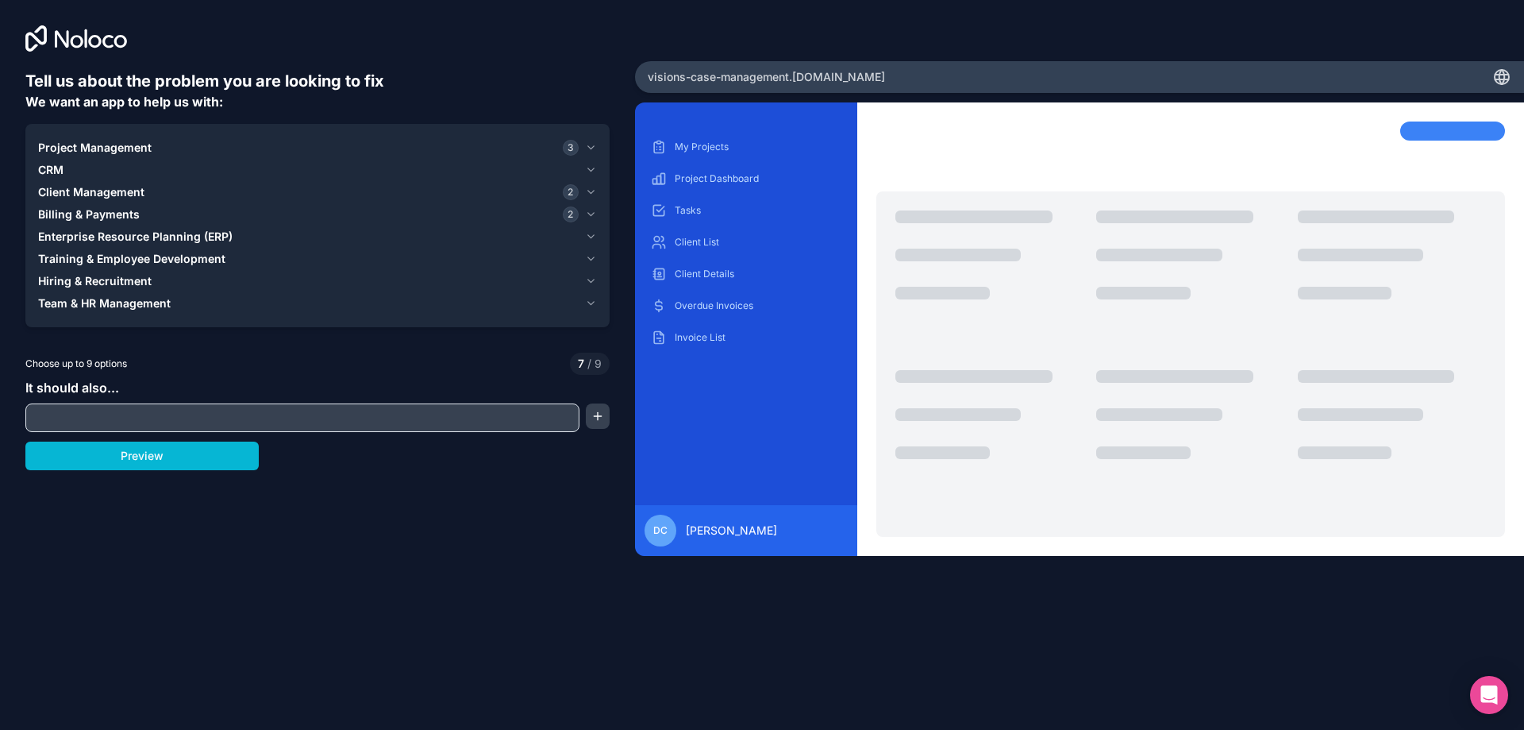
click at [594, 260] on icon "button" at bounding box center [591, 258] width 12 height 13
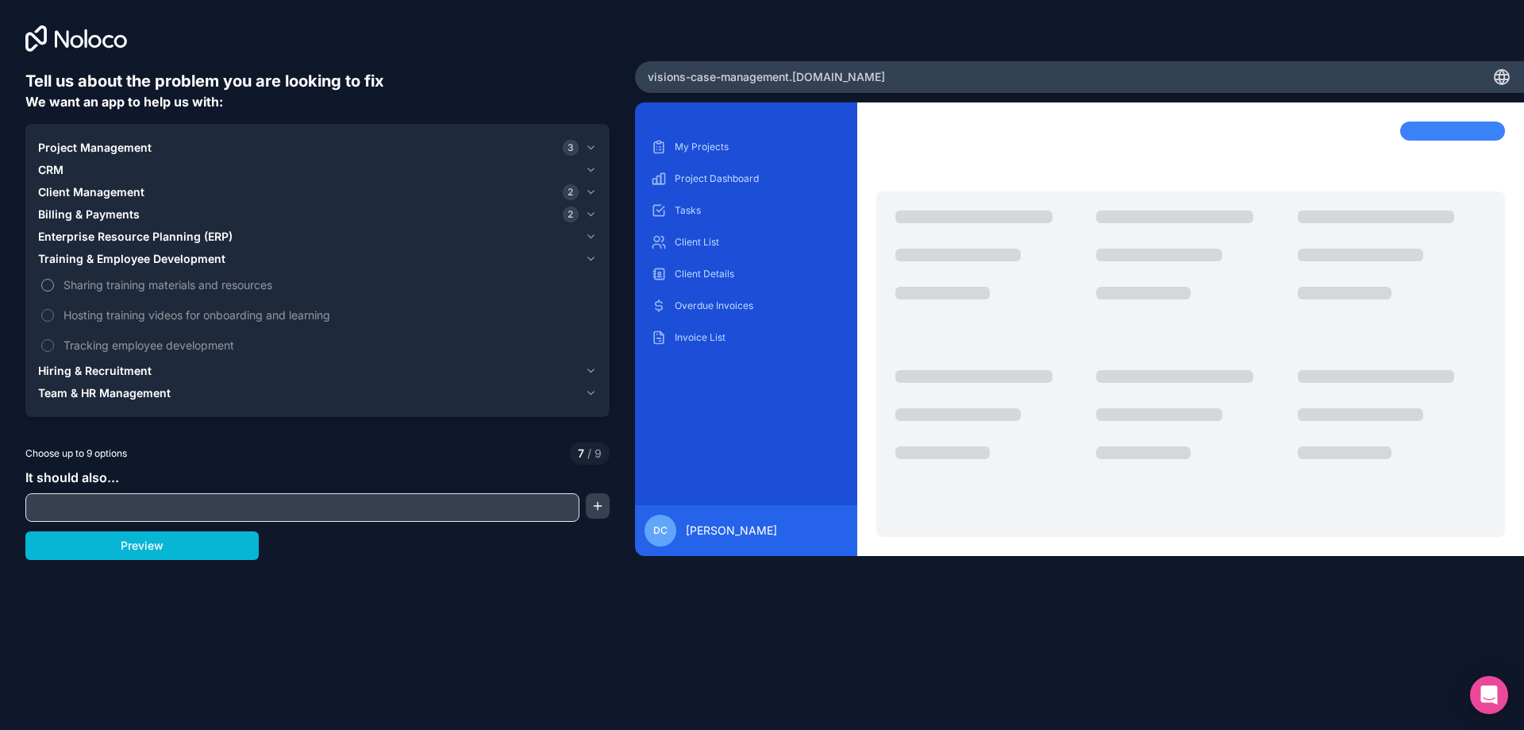
click at [48, 285] on button "Sharing training materials and resources" at bounding box center [47, 285] width 13 height 13
click at [48, 315] on button "Hosting training videos for onboarding and learning" at bounding box center [47, 315] width 13 height 13
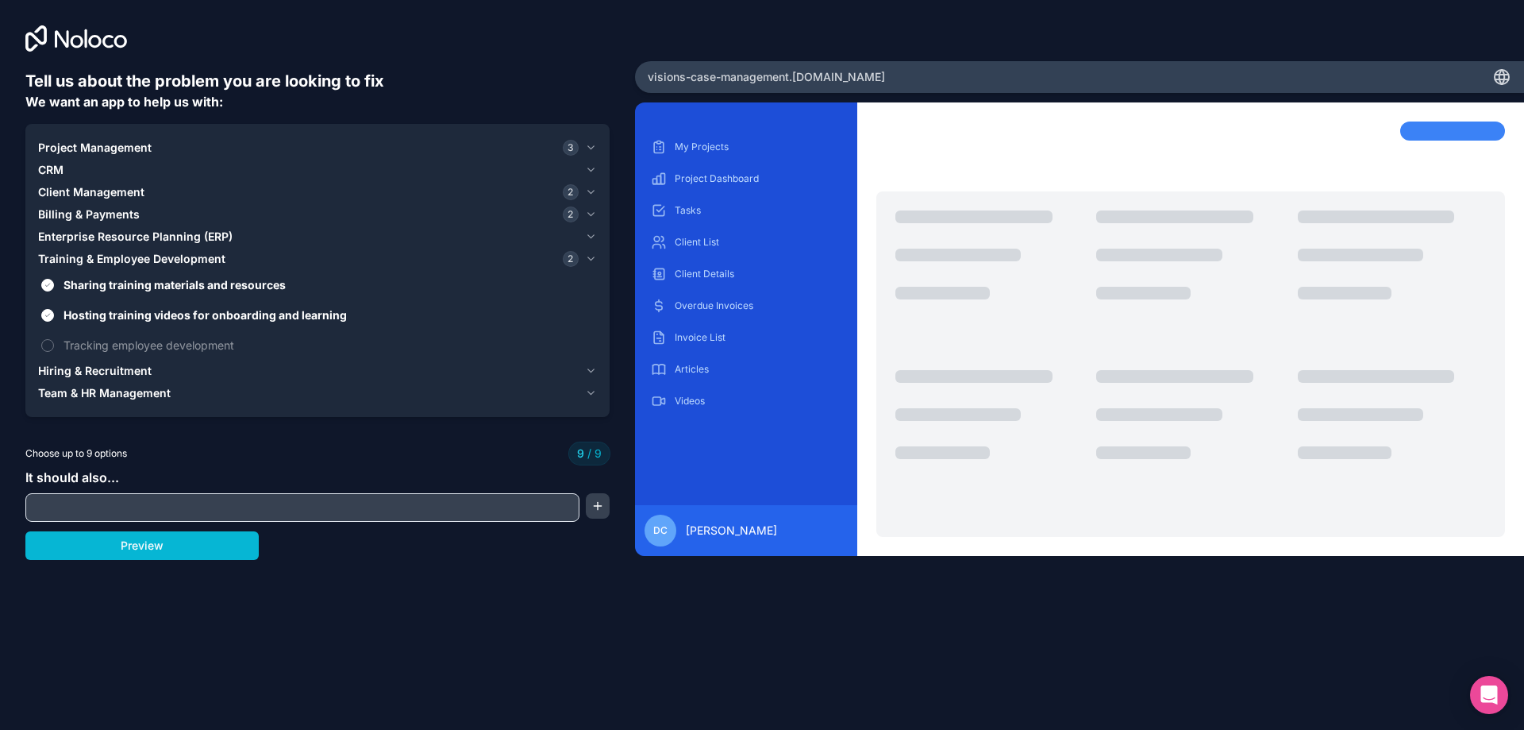
click at [160, 512] on input "text" at bounding box center [302, 507] width 546 height 22
click at [601, 507] on button "button" at bounding box center [598, 505] width 24 height 25
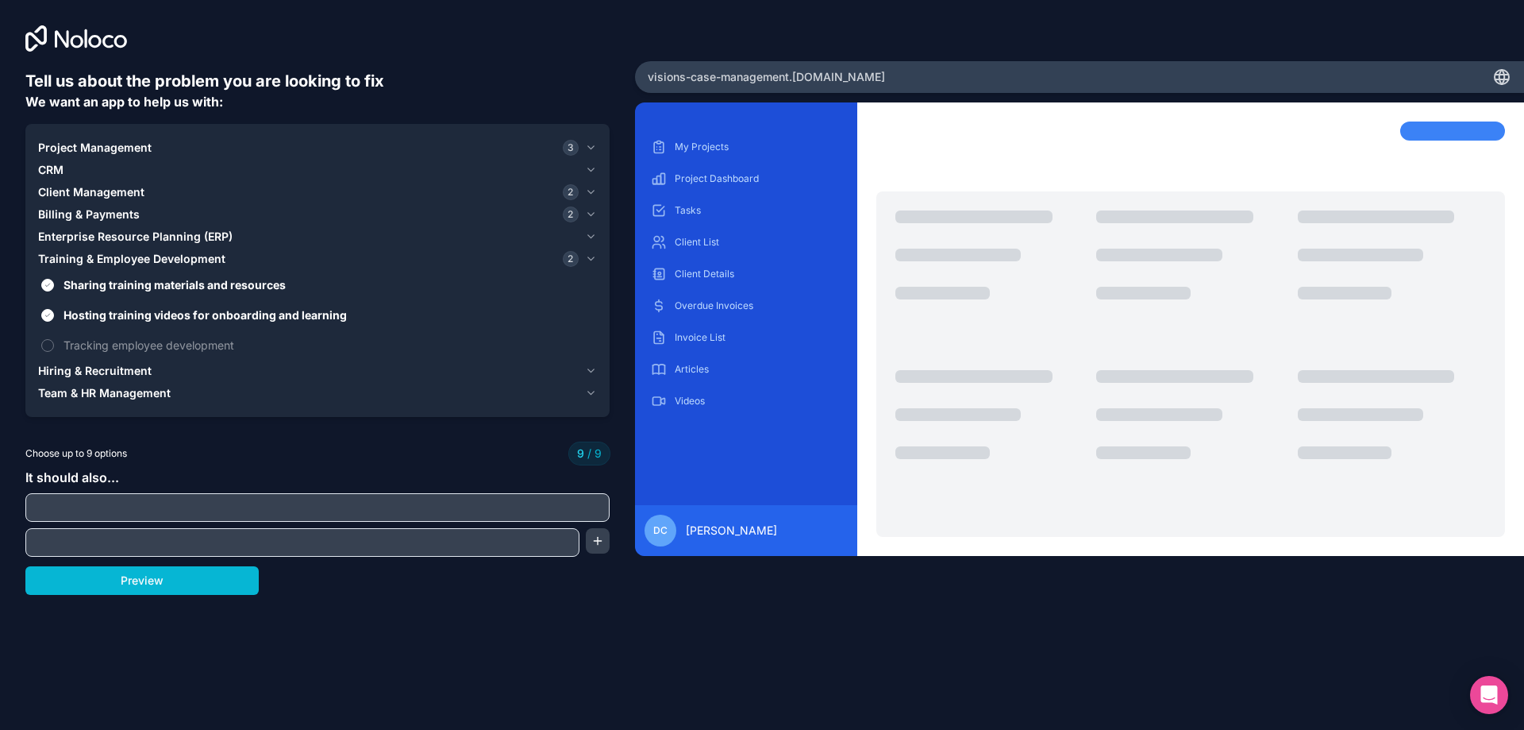
click at [429, 510] on input "text" at bounding box center [317, 507] width 576 height 22
type input "c"
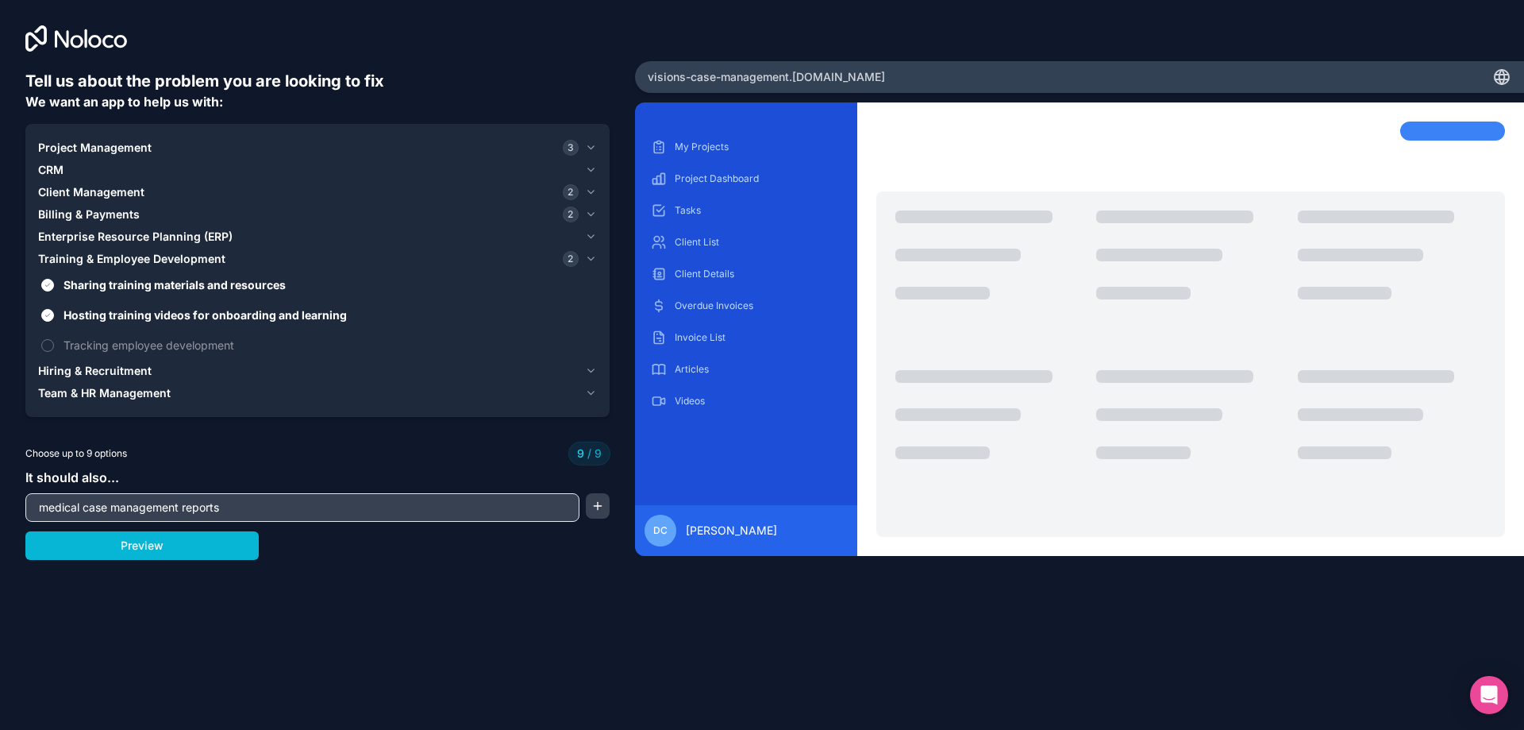
type input "medical case management reports"
drag, startPoint x: 585, startPoint y: 560, endPoint x: 583, endPoint y: 526, distance: 35.0
click at [584, 558] on div "Tell us about the problem you are looking to fix We want an app to help us with…" at bounding box center [317, 326] width 584 height 513
click at [591, 503] on button "button" at bounding box center [598, 505] width 24 height 25
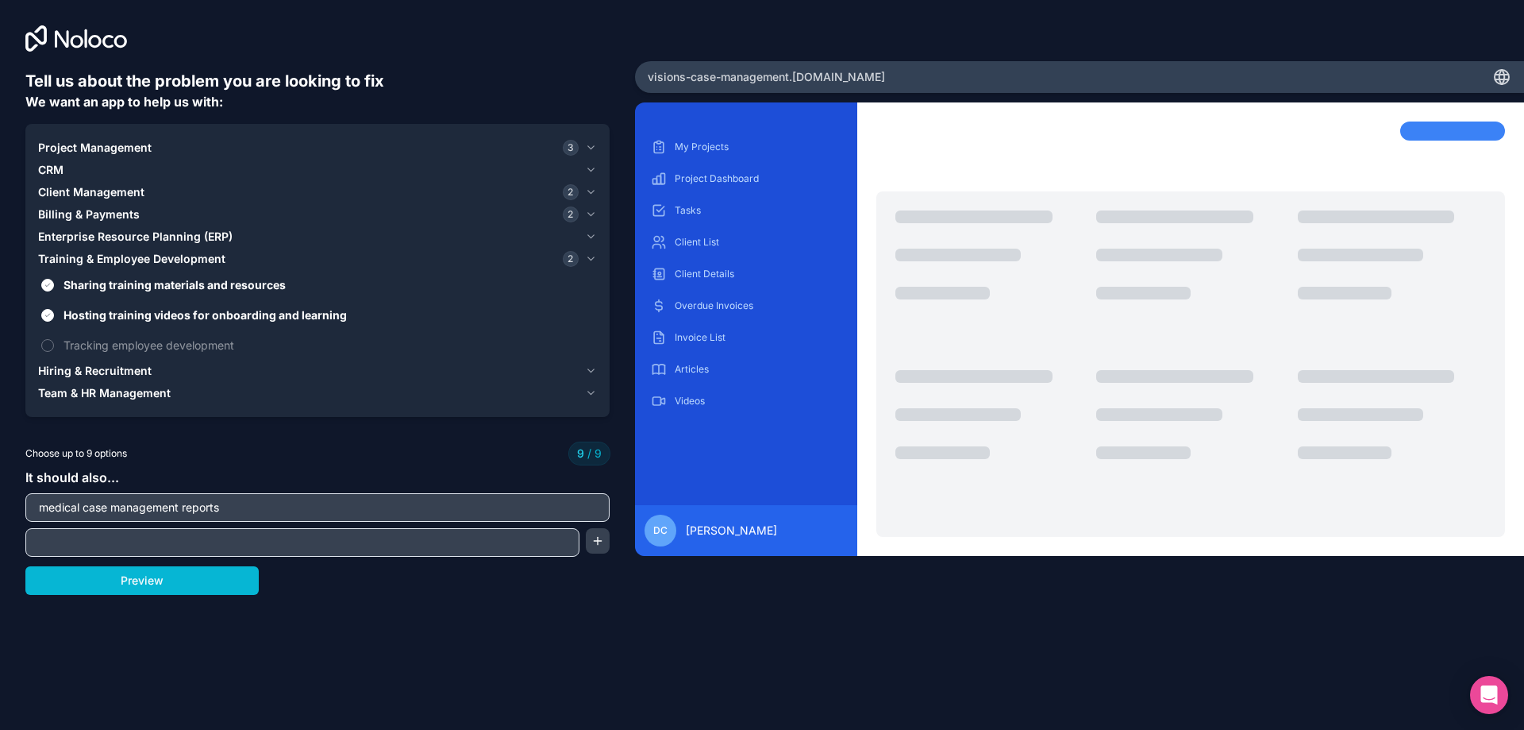
click at [289, 536] on input "text" at bounding box center [302, 542] width 546 height 22
type input "e"
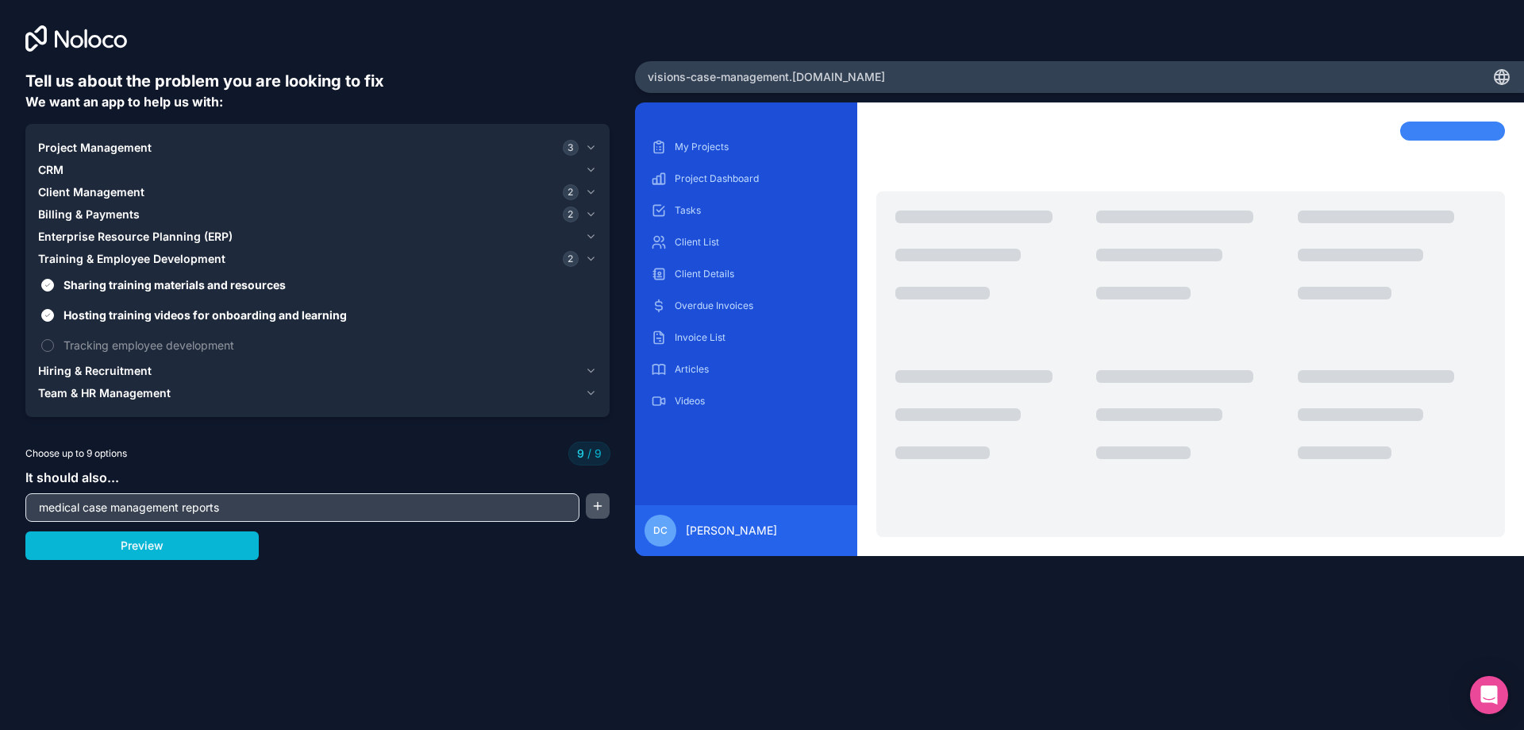
click at [604, 503] on button "button" at bounding box center [598, 505] width 24 height 25
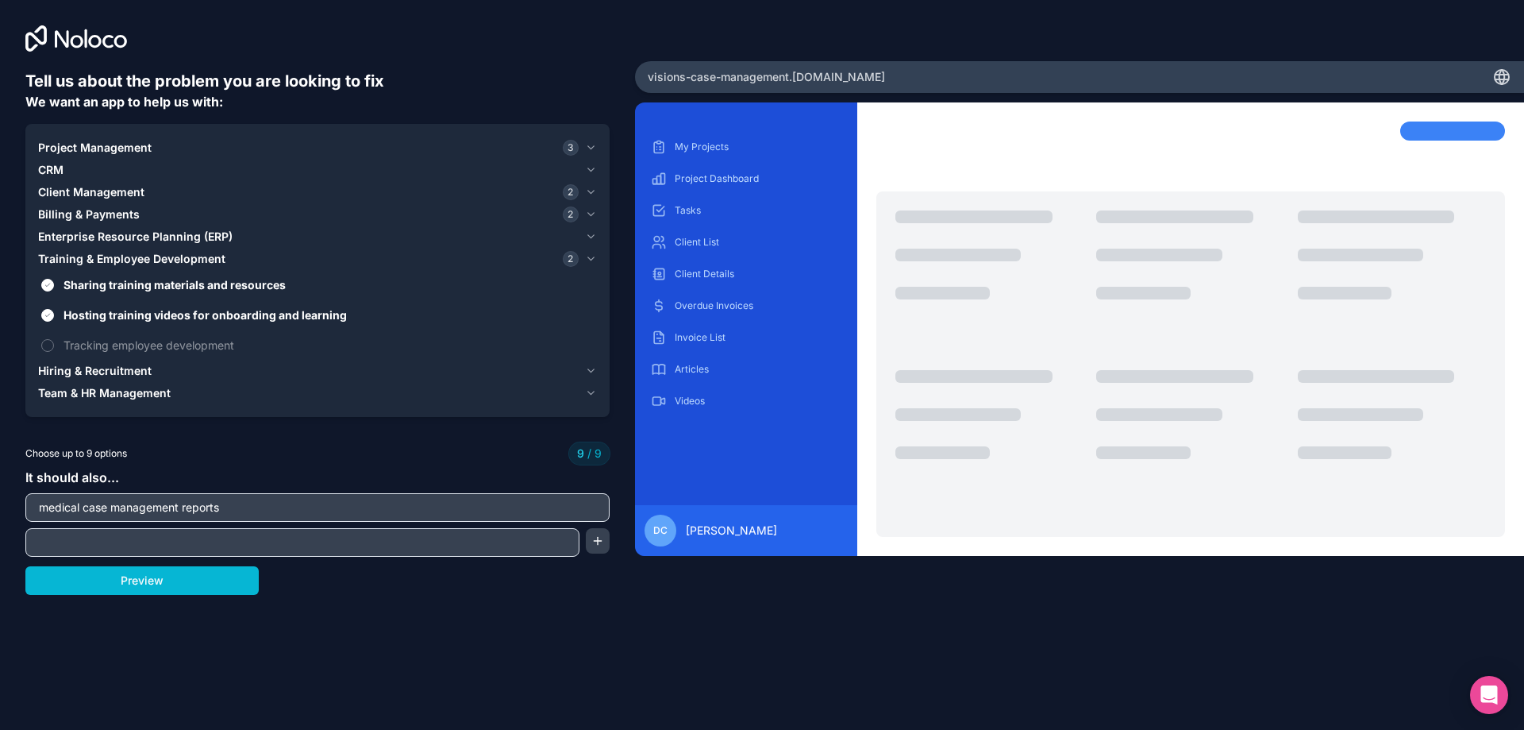
click at [372, 555] on div at bounding box center [302, 542] width 554 height 29
click at [376, 541] on input "text" at bounding box center [302, 542] width 546 height 22
type input "uploading documents"
click at [364, 627] on div "Tell us about the problem you are looking to fix We want an app to help us with…" at bounding box center [762, 365] width 1524 height 730
click at [148, 572] on button "Preview" at bounding box center [141, 580] width 233 height 29
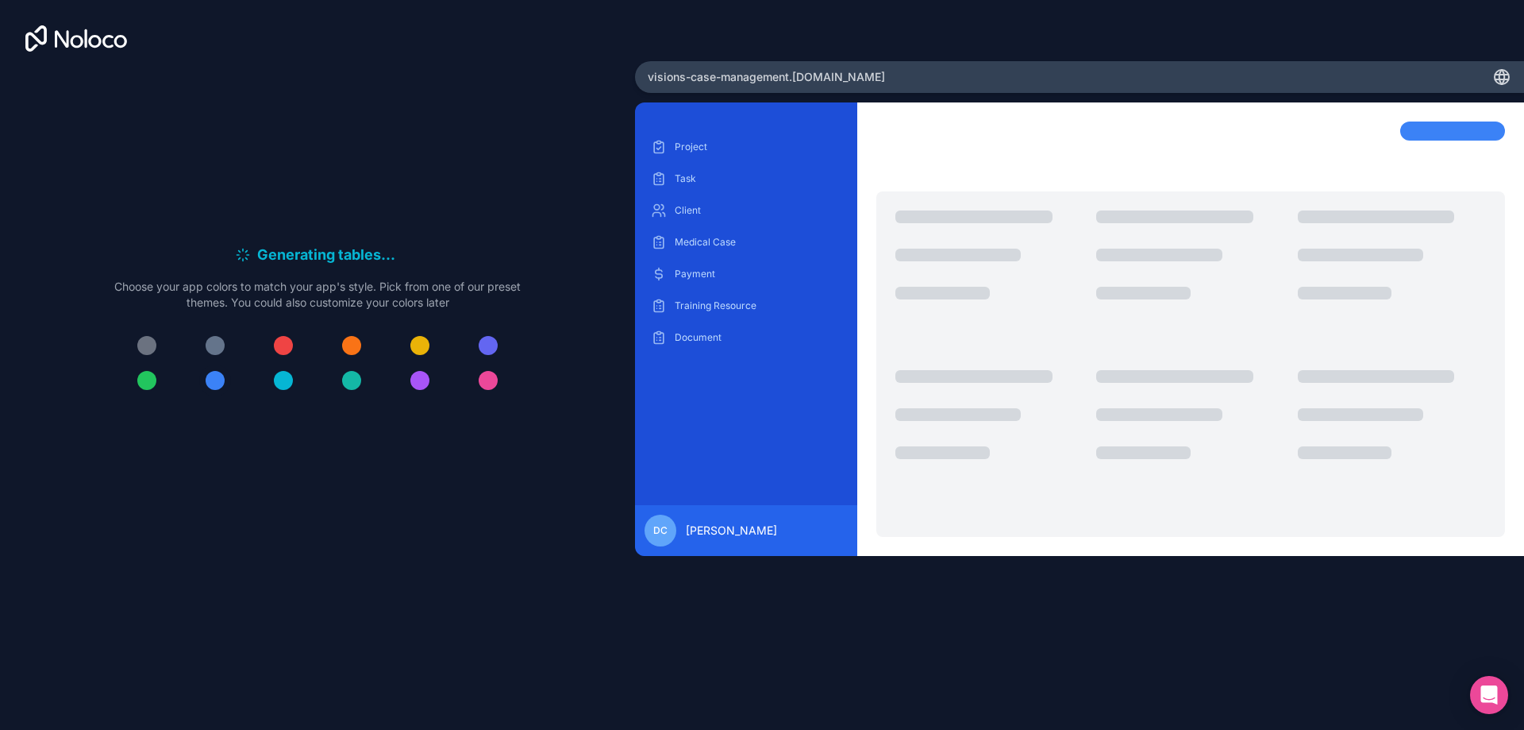
click at [214, 384] on div at bounding box center [215, 380] width 19 height 19
click at [155, 349] on div at bounding box center [146, 345] width 19 height 19
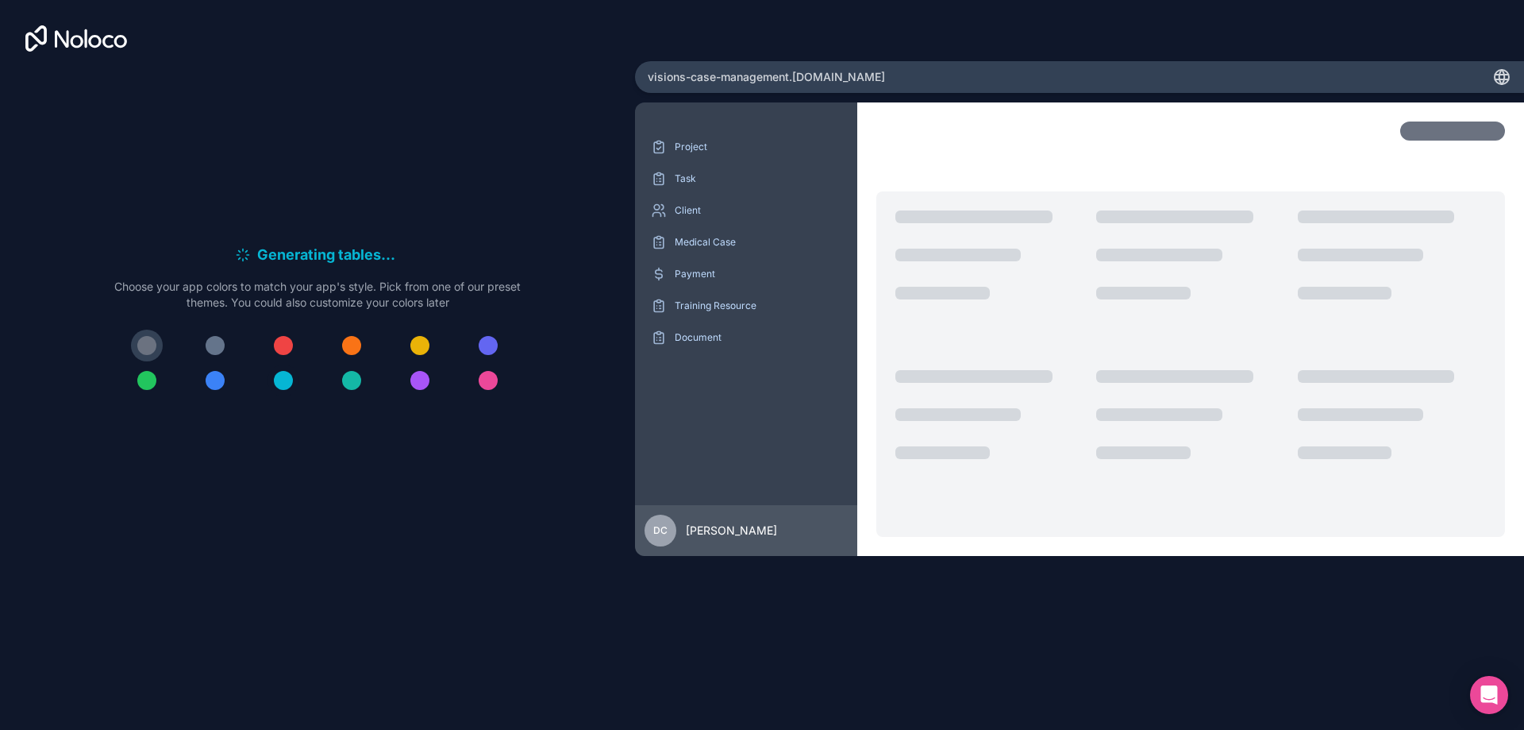
click at [283, 376] on div at bounding box center [283, 380] width 19 height 19
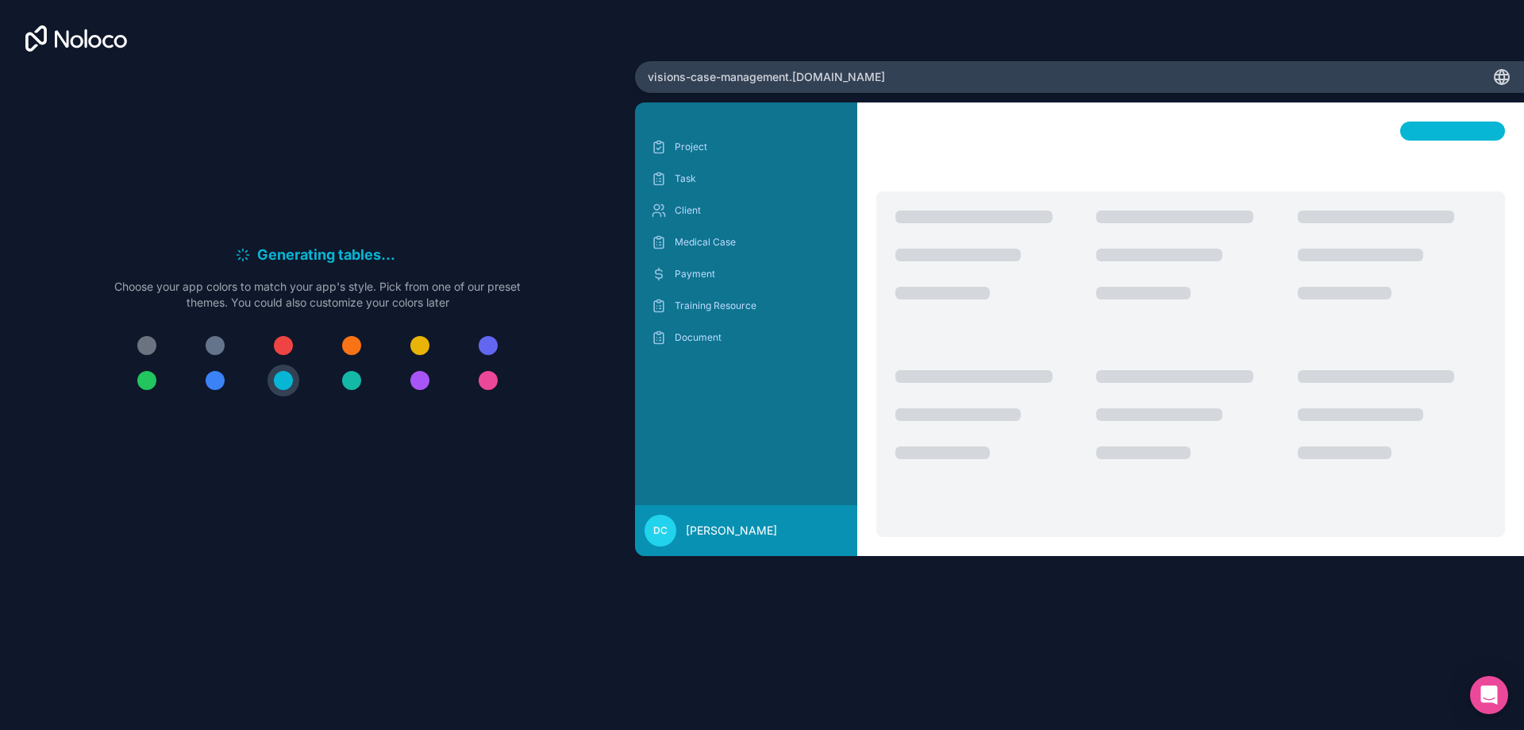
click at [349, 347] on div at bounding box center [351, 345] width 19 height 19
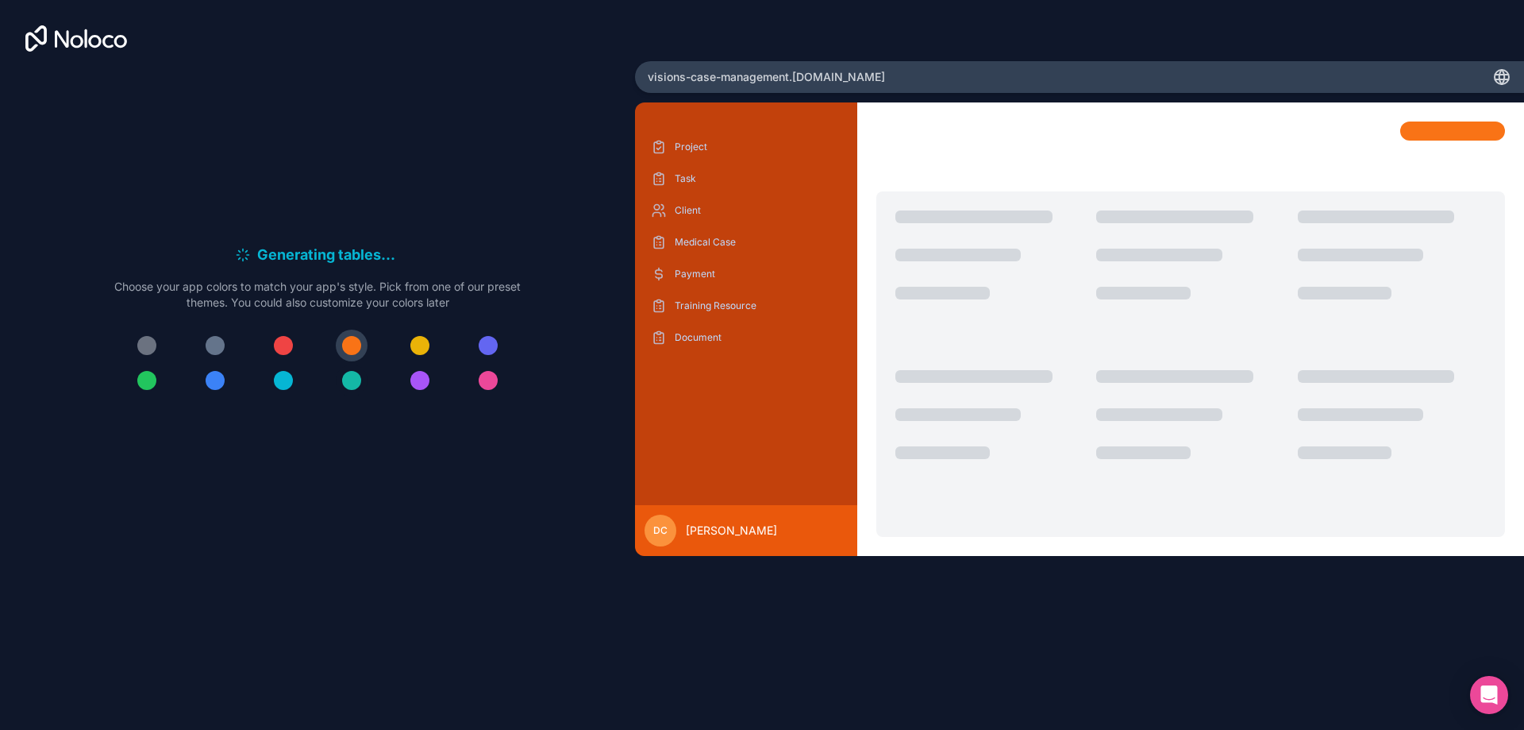
click at [347, 380] on div at bounding box center [351, 380] width 19 height 19
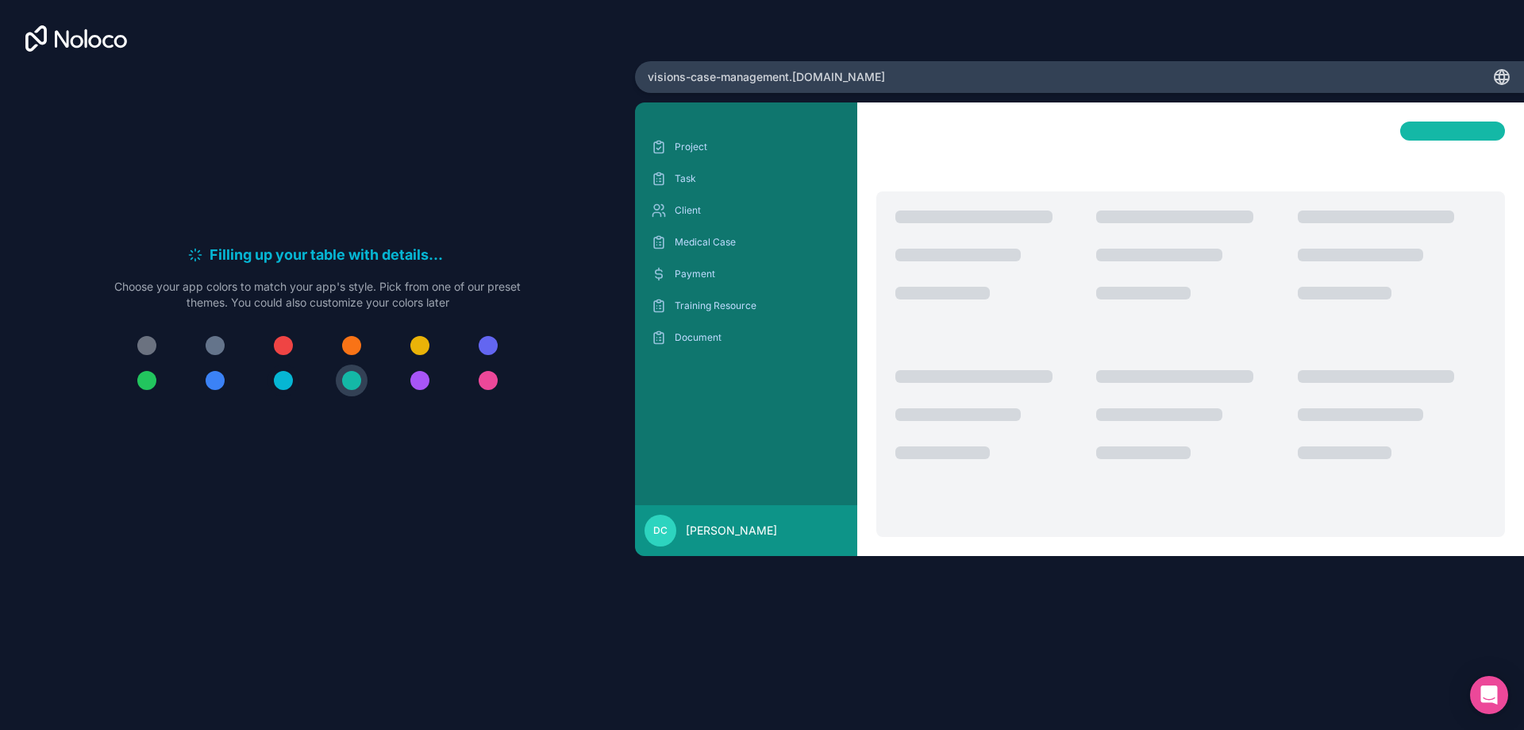
click at [286, 389] on div at bounding box center [283, 380] width 19 height 19
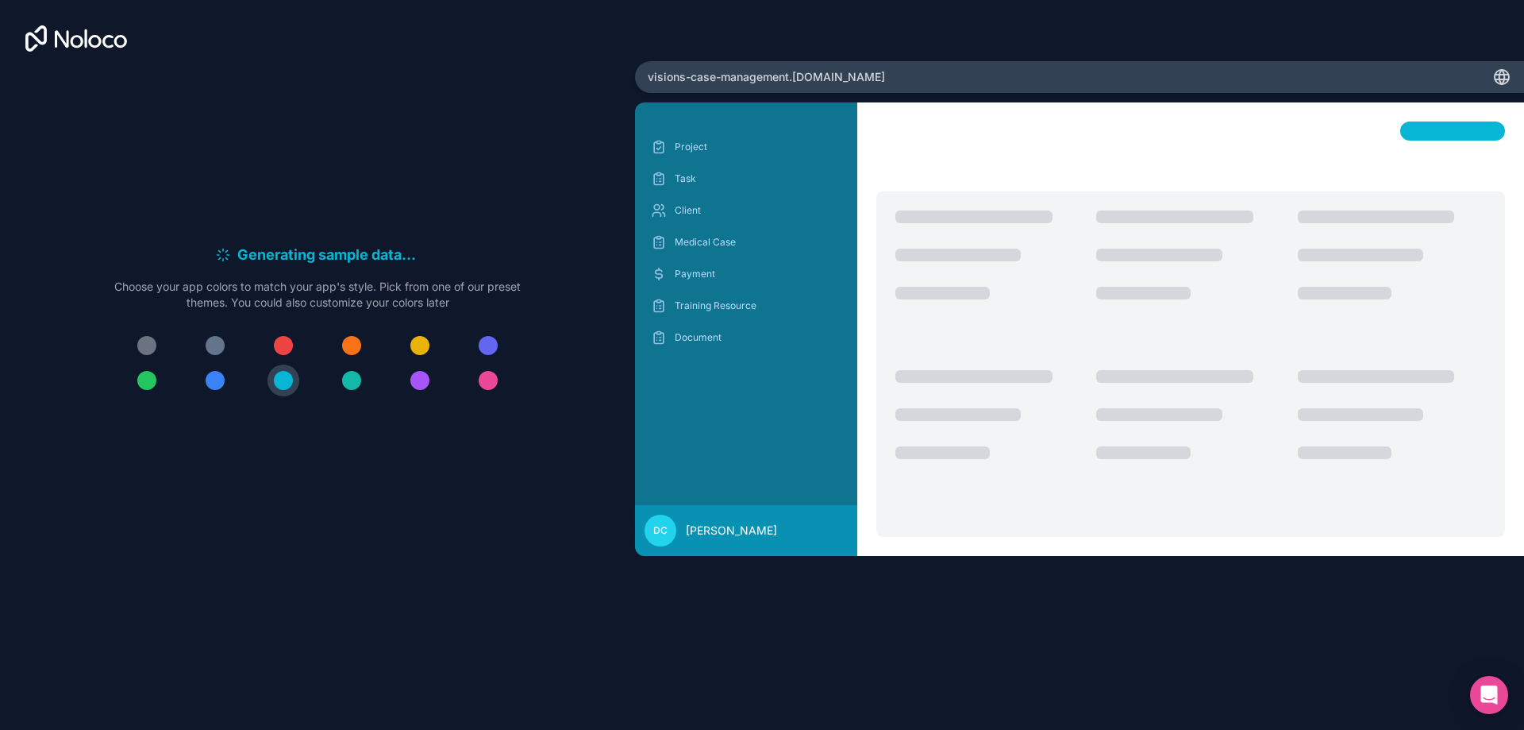
click at [364, 502] on div "Generating sample data . . . Meanwhile, let's personalize it! Choose your app c…" at bounding box center [317, 326] width 584 height 513
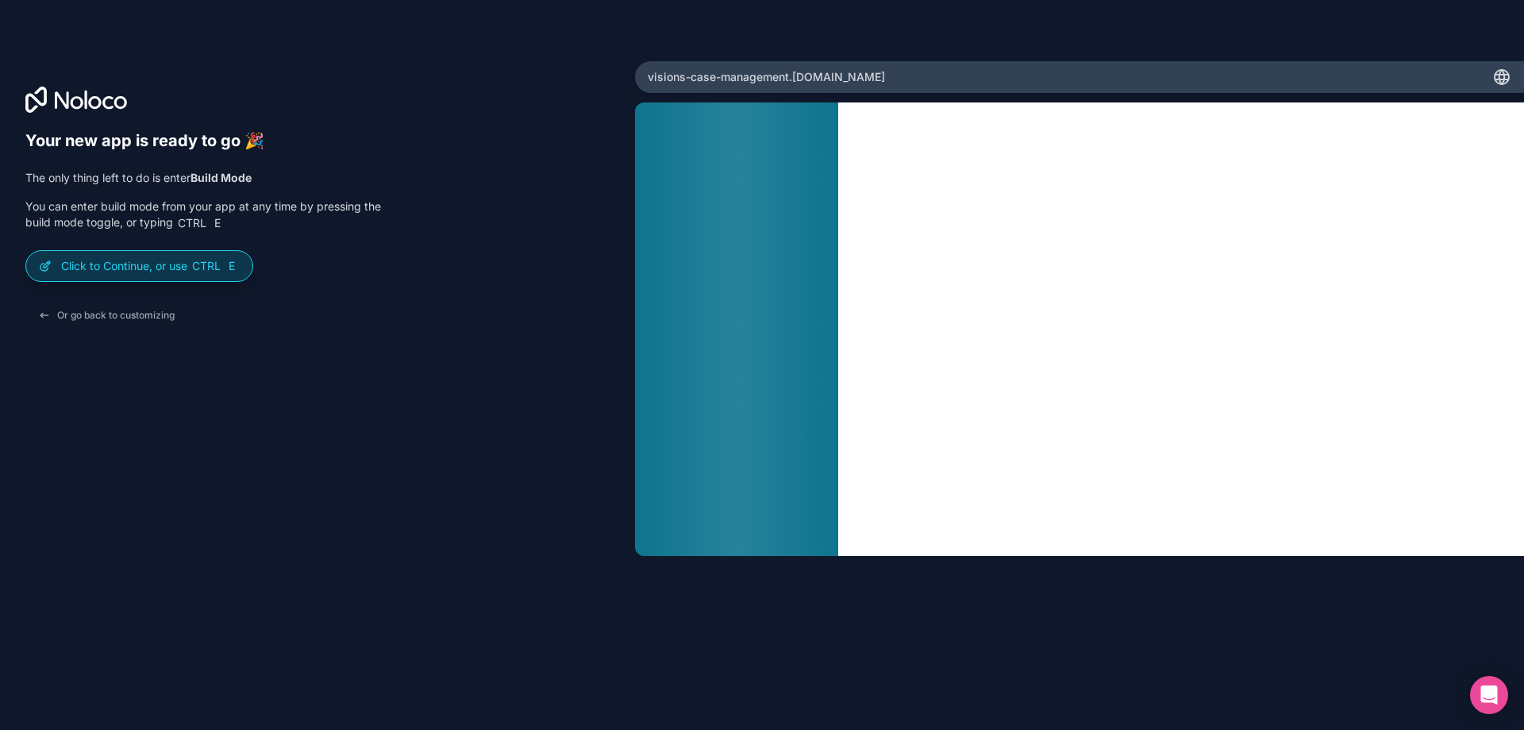
click at [113, 275] on div "Click to Continue, or use Ctrl E" at bounding box center [139, 266] width 226 height 30
